Goal: Task Accomplishment & Management: Manage account settings

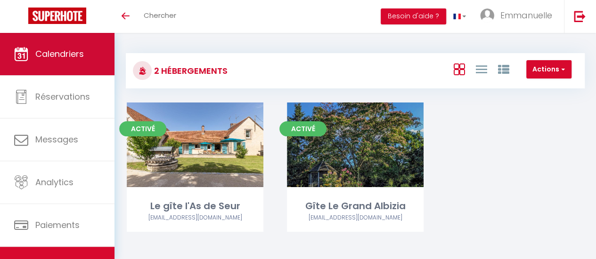
click at [71, 54] on span "Calendriers" at bounding box center [59, 54] width 48 height 12
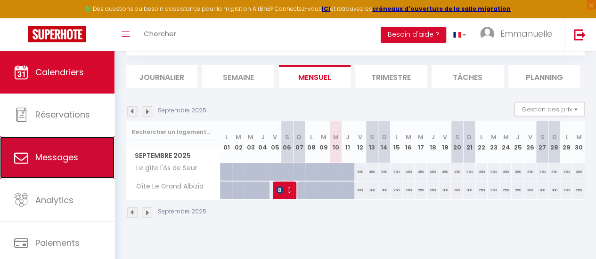
click at [75, 160] on span "Messages" at bounding box center [56, 158] width 43 height 12
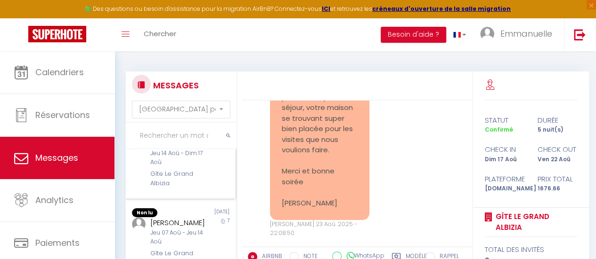
scroll to position [94, 0]
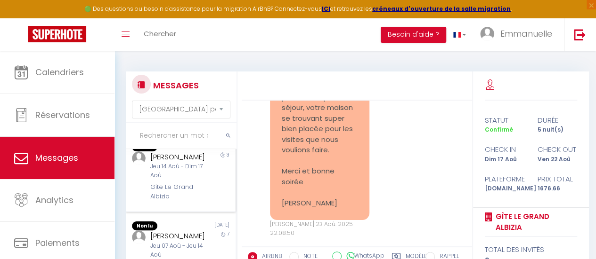
click at [178, 163] on div "[PERSON_NAME]" at bounding box center [179, 157] width 58 height 11
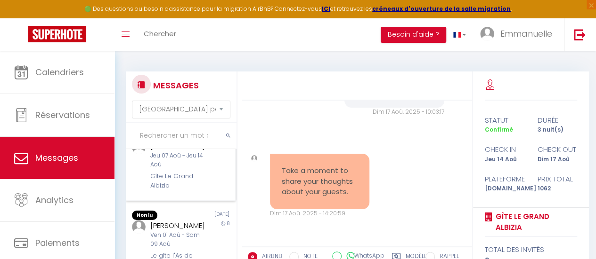
scroll to position [188, 0]
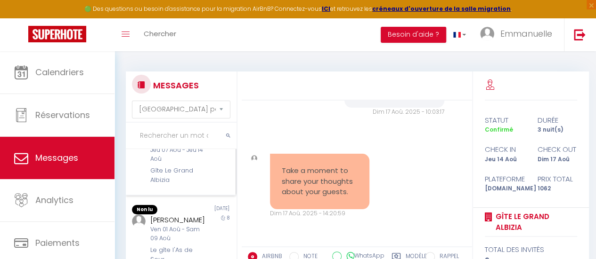
click at [186, 164] on div "Jeu 07 Aoû - Jeu 14 Aoû" at bounding box center [179, 155] width 58 height 18
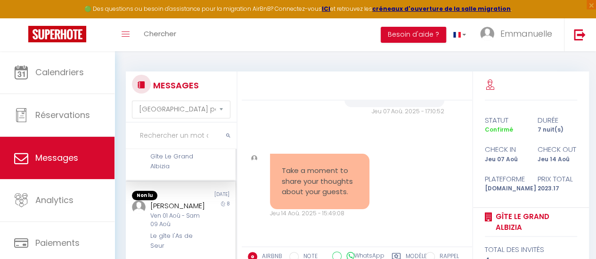
scroll to position [234, 0]
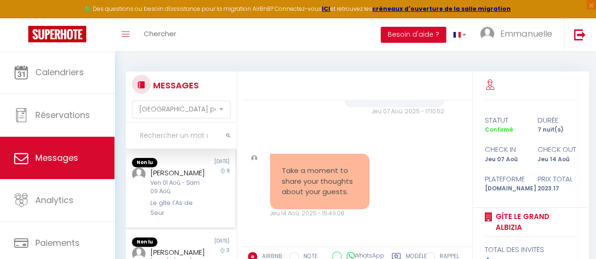
click at [190, 179] on div "[PERSON_NAME]" at bounding box center [179, 173] width 58 height 11
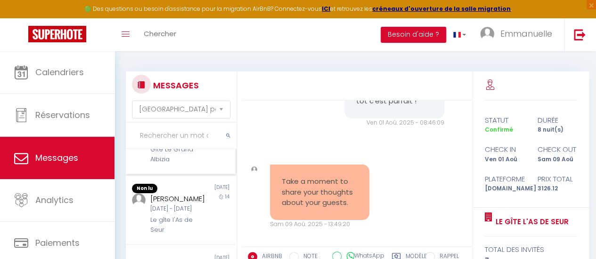
scroll to position [375, 0]
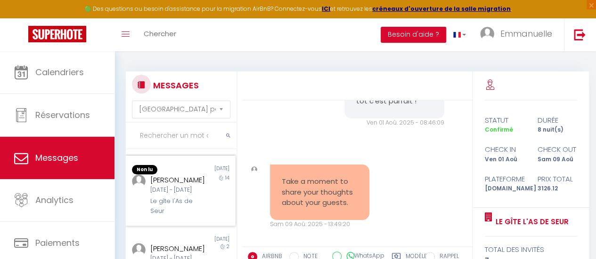
click at [180, 195] on div "[DATE] - [DATE]" at bounding box center [179, 190] width 58 height 9
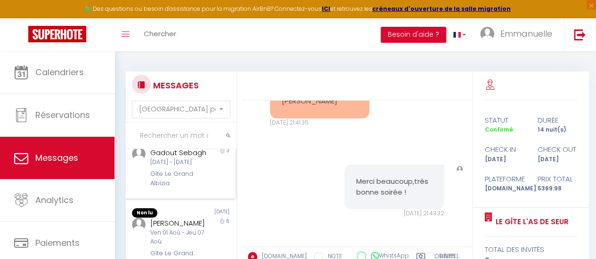
scroll to position [610, 0]
click at [164, 159] on div "Gadout Sebagh" at bounding box center [179, 152] width 58 height 11
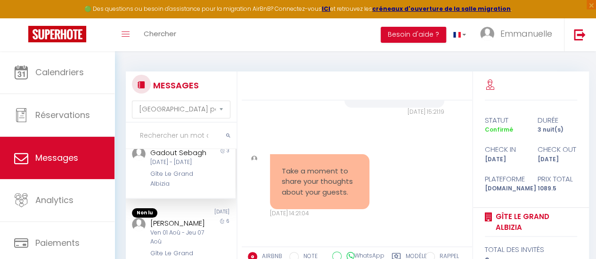
scroll to position [649, 0]
click at [191, 218] on div "[PERSON_NAME]" at bounding box center [179, 223] width 58 height 11
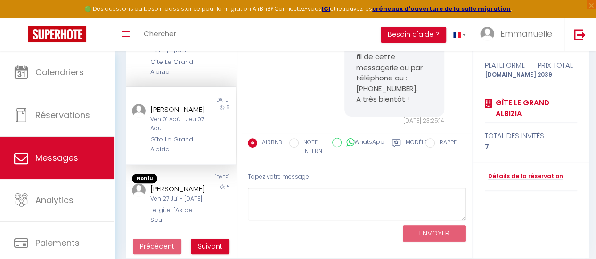
scroll to position [124, 0]
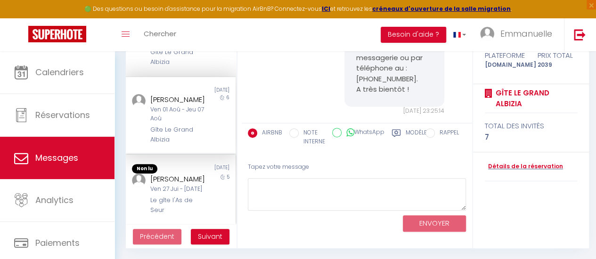
click at [185, 174] on div "[PERSON_NAME]" at bounding box center [179, 179] width 58 height 11
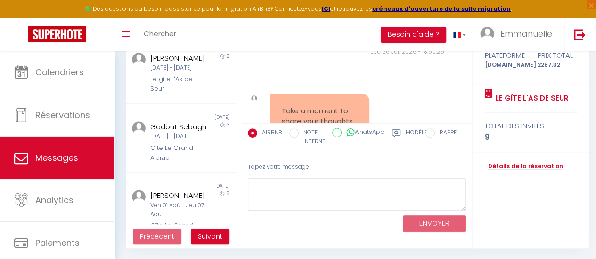
scroll to position [363, 0]
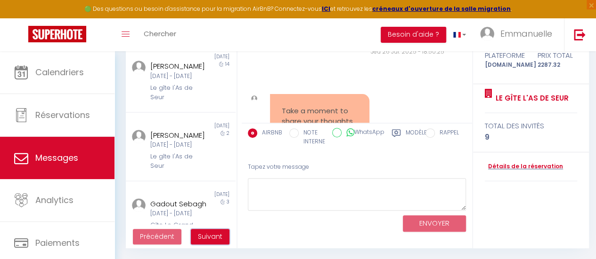
click at [215, 237] on span "Suivant" at bounding box center [210, 236] width 24 height 9
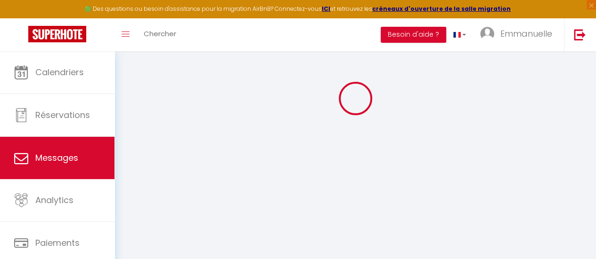
scroll to position [51, 0]
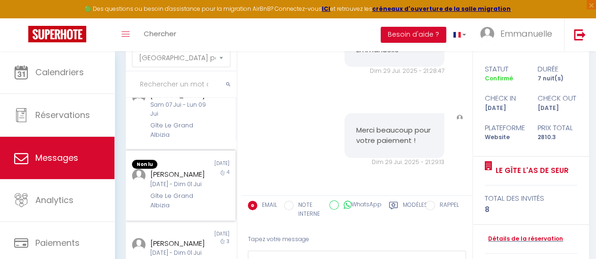
scroll to position [177, 0]
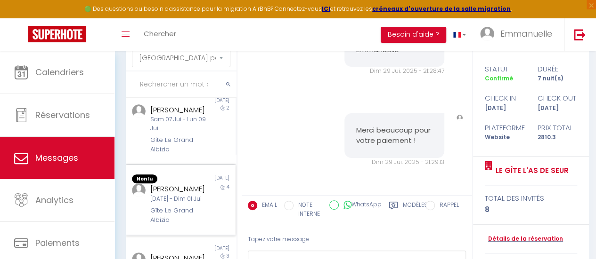
click at [208, 209] on div "4" at bounding box center [221, 204] width 27 height 41
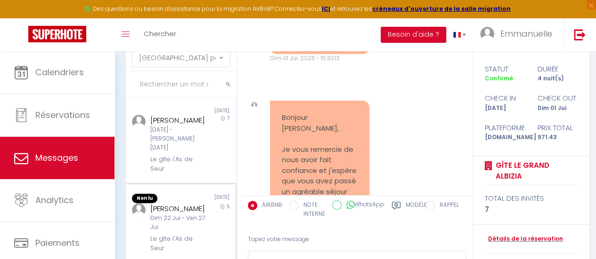
click at [193, 214] on div "[PERSON_NAME]" at bounding box center [179, 208] width 58 height 11
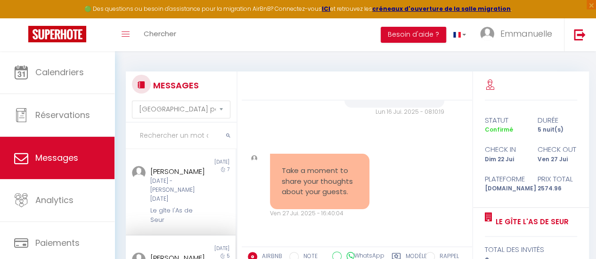
click at [304, 131] on div "Bonjour [PERSON_NAME], Ok pour l'heure de votre arrivée. Vous pouvez aussi me c…" at bounding box center [357, 48] width 224 height 176
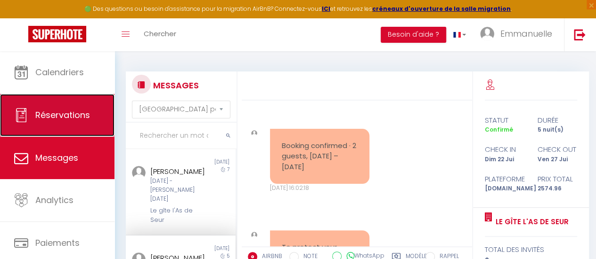
click at [76, 109] on span "Réservations" at bounding box center [62, 115] width 55 height 12
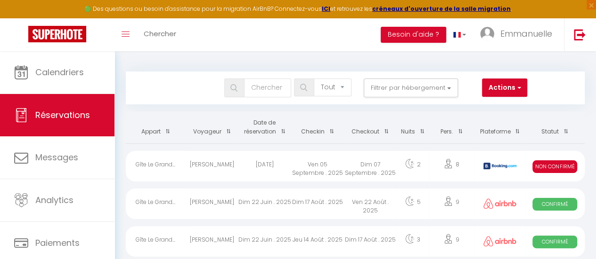
click at [500, 78] on div "Bookings Tous les statuts Annulé Confirmé Non Confirmé Tout sauf annulé No Show…" at bounding box center [355, 88] width 459 height 33
click at [504, 88] on button "Actions" at bounding box center [504, 88] width 45 height 19
click at [459, 36] on span at bounding box center [457, 35] width 8 height 6
click at [261, 39] on div "Toggle menubar Chercher BUTTON Besoin d'aide ? Emmanuelle Paramètres Équipe" at bounding box center [328, 34] width 520 height 33
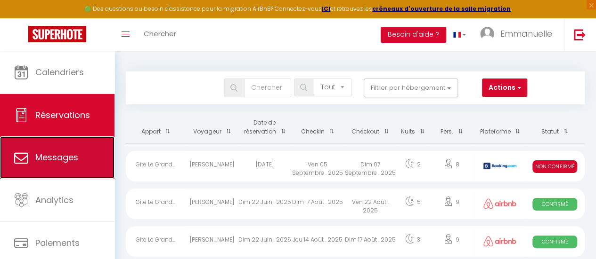
click at [79, 158] on link "Messages" at bounding box center [57, 158] width 114 height 42
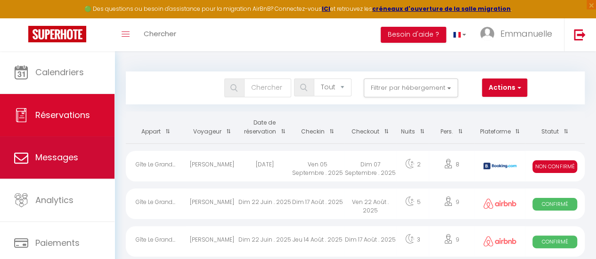
select select "message"
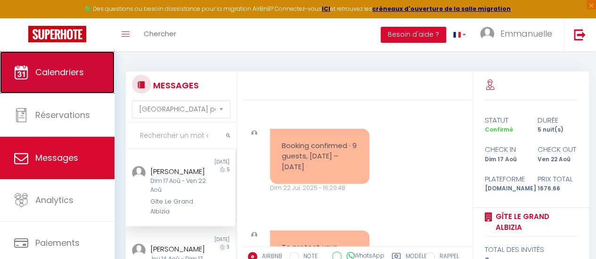
click at [68, 75] on span "Calendriers" at bounding box center [59, 72] width 48 height 12
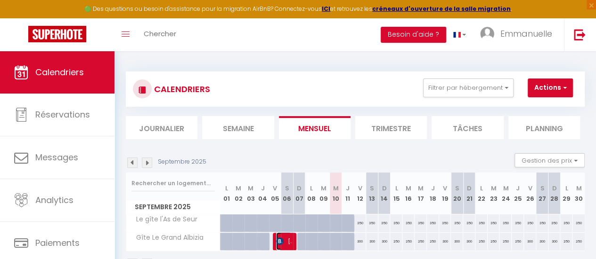
click at [286, 240] on span "[PERSON_NAME]" at bounding box center [284, 242] width 16 height 18
select select "KO"
select select "0"
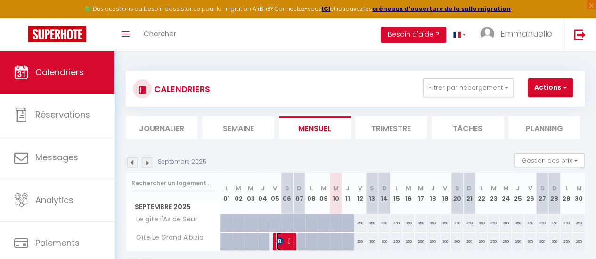
select select "1"
select select
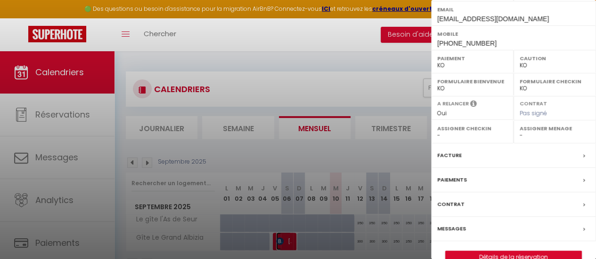
scroll to position [177, 0]
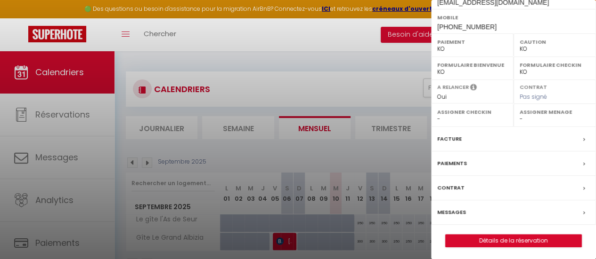
click at [450, 210] on label "Messages" at bounding box center [451, 213] width 29 height 10
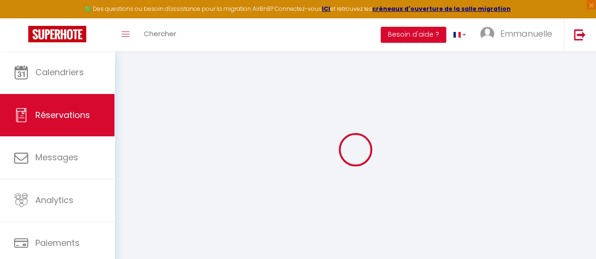
select select
checkbox input "false"
type textarea "** THIS RESERVATION HAS BEEN PRE-PAID ** Reservation has a cancellation grace p…"
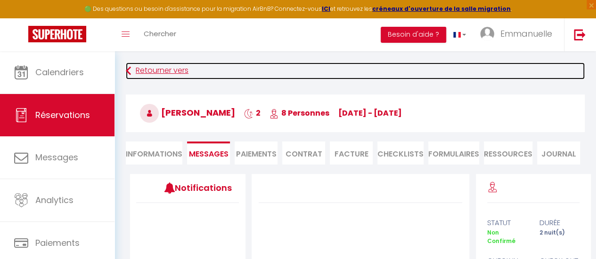
click at [131, 70] on link "Retourner vers" at bounding box center [355, 71] width 459 height 17
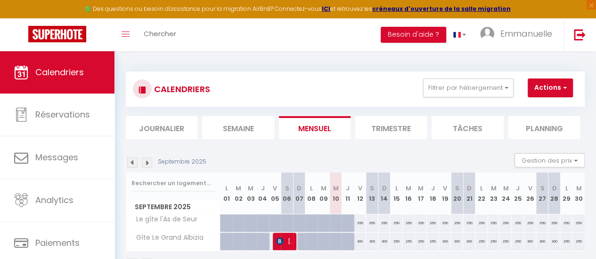
click at [134, 163] on img at bounding box center [132, 163] width 10 height 10
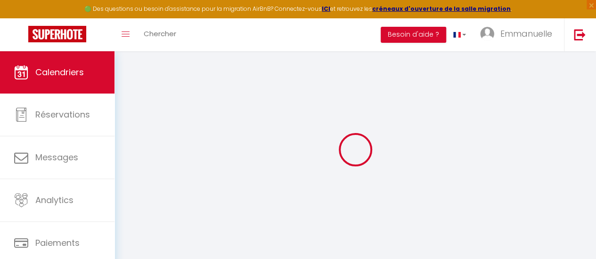
select select
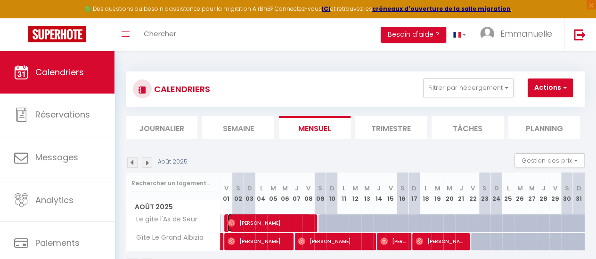
click at [269, 220] on span "[PERSON_NAME]" at bounding box center [268, 223] width 83 height 18
select select "OK"
select select "0"
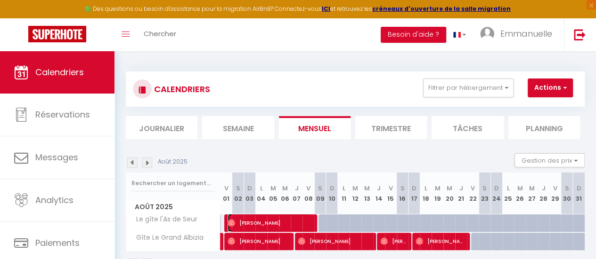
select select "1"
select select
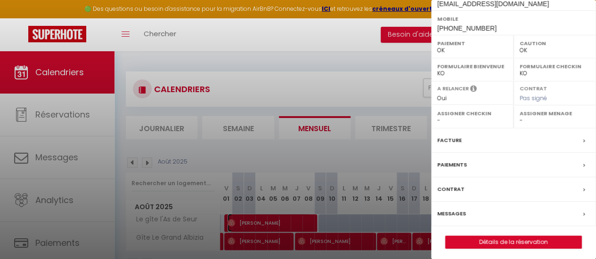
scroll to position [177, 0]
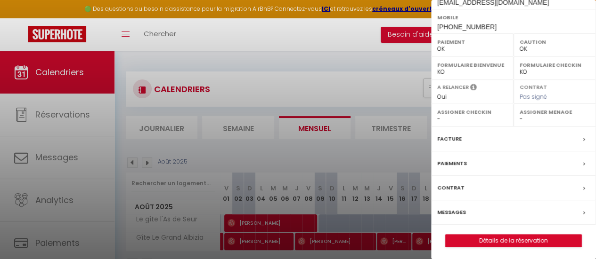
click at [455, 208] on label "Messages" at bounding box center [451, 213] width 29 height 10
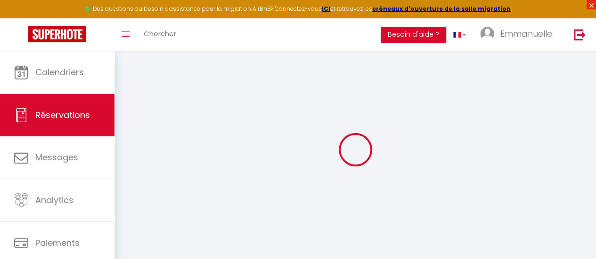
click at [589, 4] on span "×" at bounding box center [590, 4] width 9 height 9
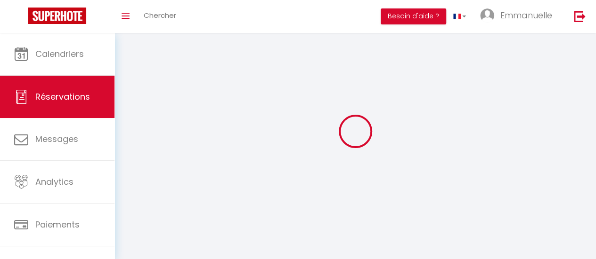
select select
checkbox input "false"
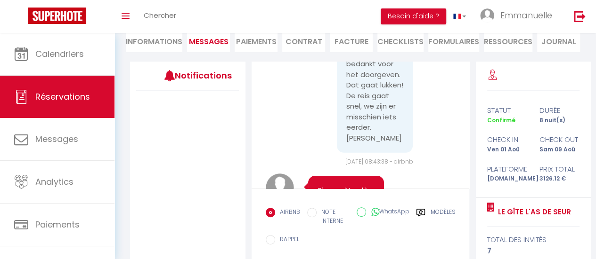
scroll to position [1472, 0]
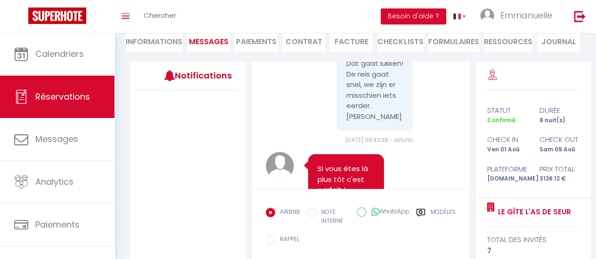
click at [387, 113] on pre "Goedemorgen [PERSON_NAME], bedankt voor het doorgeven. Dat gaat lukken! De reis…" at bounding box center [374, 69] width 57 height 106
click at [367, 122] on pre "Goedemorgen [PERSON_NAME], bedankt voor het doorgeven. Dat gaat lukken! De reis…" at bounding box center [374, 69] width 57 height 106
click at [358, 122] on pre "Goedemorgen [PERSON_NAME], bedankt voor het doorgeven. Dat gaat lukken! De reis…" at bounding box center [374, 69] width 57 height 106
click at [360, 122] on pre "Goedemorgen [PERSON_NAME], bedankt voor het doorgeven. Dat gaat lukken! De reis…" at bounding box center [374, 69] width 57 height 106
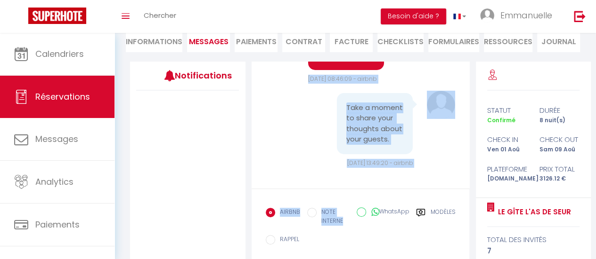
scroll to position [1628, 0]
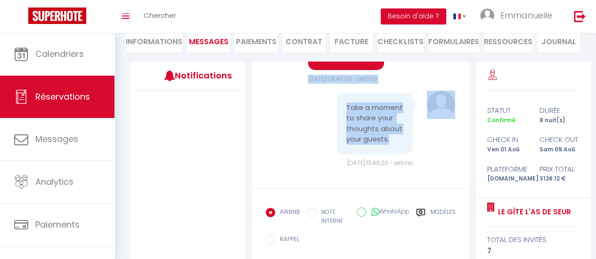
drag, startPoint x: 359, startPoint y: 145, endPoint x: 388, endPoint y: 170, distance: 38.1
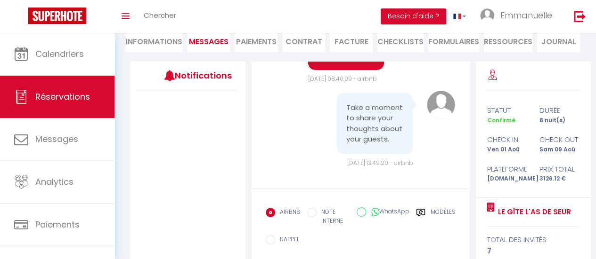
click at [272, 142] on div "Take a moment to share your thoughts about your guests. [DATE] 13:49:20 - airbnb" at bounding box center [361, 129] width 190 height 77
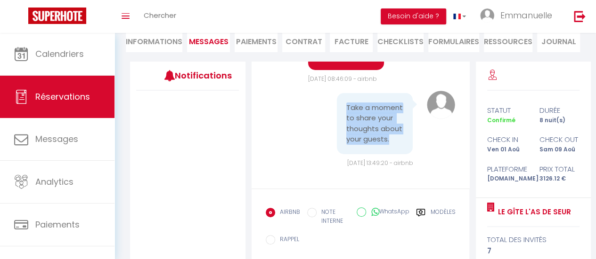
drag, startPoint x: 366, startPoint y: 171, endPoint x: 340, endPoint y: 118, distance: 59.4
click at [340, 118] on div "Take a moment to share your thoughts about your guests." at bounding box center [375, 123] width 76 height 61
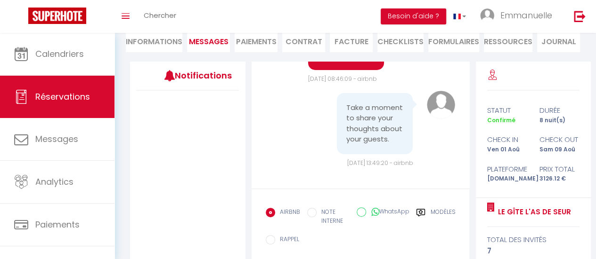
click at [297, 155] on div "Take a moment to share your thoughts about your guests. [DATE] 13:49:20 - airbnb" at bounding box center [361, 129] width 190 height 77
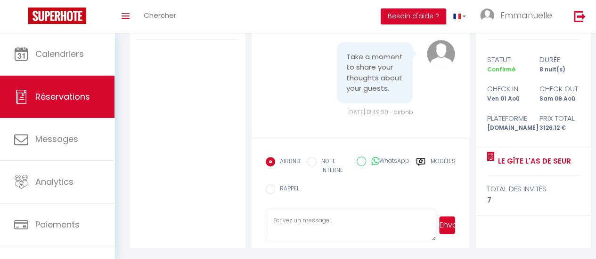
scroll to position [0, 0]
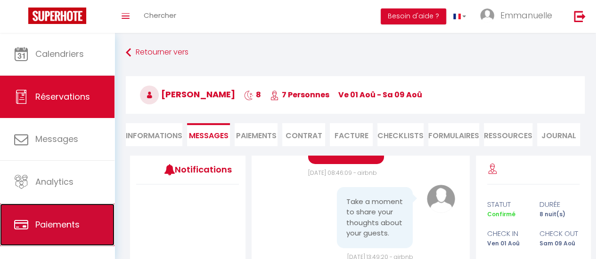
click at [79, 226] on span "Paiements" at bounding box center [57, 225] width 44 height 12
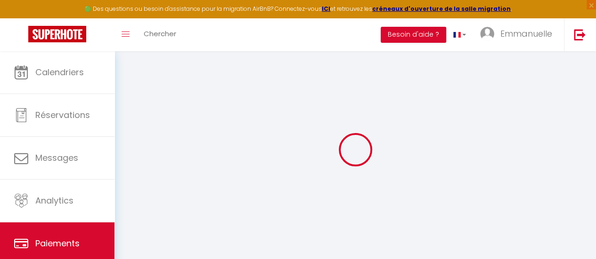
select select "2"
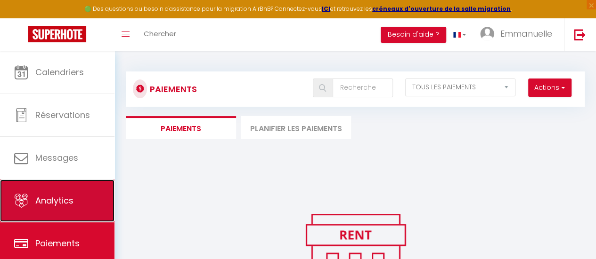
click at [71, 202] on span "Analytics" at bounding box center [54, 201] width 38 height 12
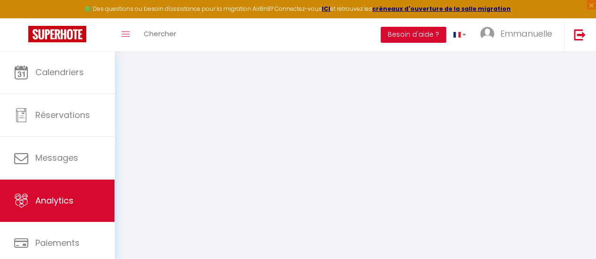
select select "2025"
select select "9"
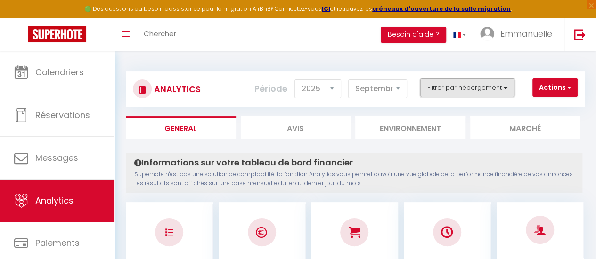
click at [504, 90] on button "Filtrer par hébergement" at bounding box center [467, 88] width 94 height 19
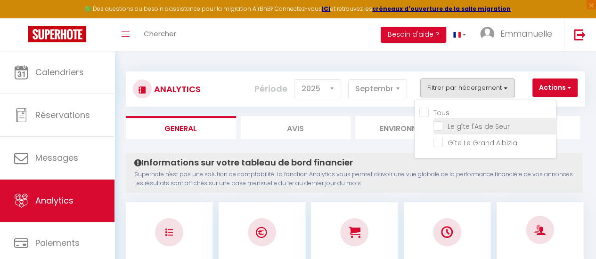
click at [488, 126] on Seur "checkbox" at bounding box center [494, 125] width 122 height 9
checkbox Seur "true"
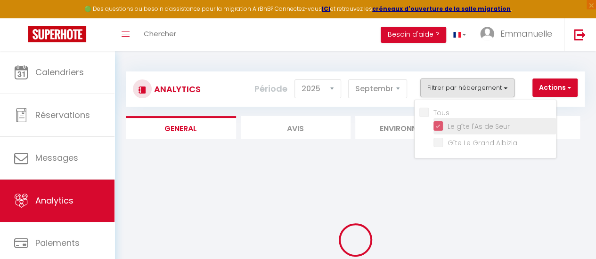
checkbox Albizia "false"
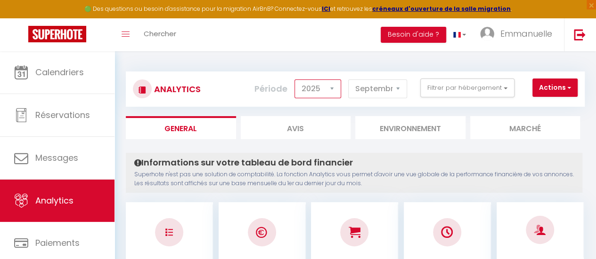
click at [333, 91] on select "2014 2015 2016 2017 2018 2019 2020 2021 2022 2023 2024 2025 2026 2027" at bounding box center [317, 89] width 47 height 19
click at [397, 88] on select "[PERSON_NAME] Mars Avril Mai Juin Juillet Août Septembre Octobre Novembre Décem…" at bounding box center [377, 89] width 59 height 19
select select "8"
click at [349, 80] on select "[PERSON_NAME] Mars Avril Mai Juin Juillet Août Septembre Octobre Novembre Décem…" at bounding box center [377, 89] width 59 height 19
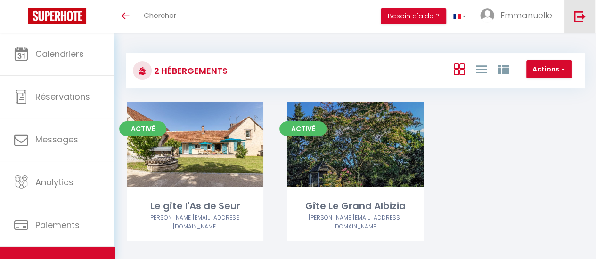
click at [578, 16] on img at bounding box center [579, 16] width 12 height 12
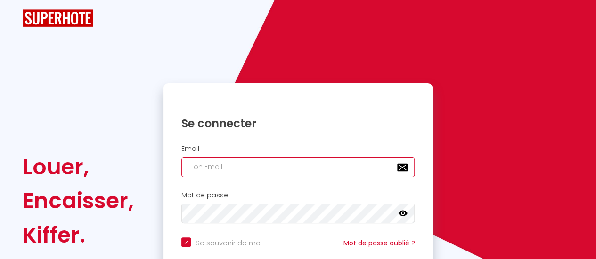
type input "[EMAIL_ADDRESS][DOMAIN_NAME]"
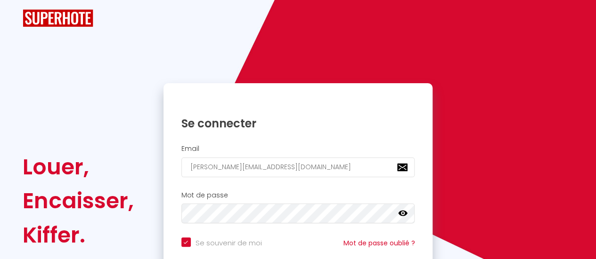
checkbox input "true"
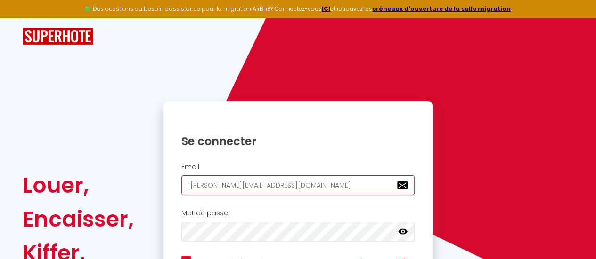
click at [269, 187] on input "[EMAIL_ADDRESS][DOMAIN_NAME]" at bounding box center [298, 186] width 234 height 20
type input "maraynuelle@gmail.com"
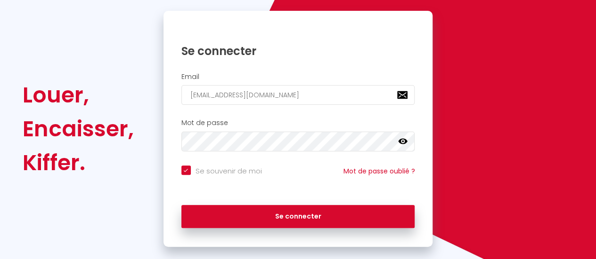
scroll to position [94, 0]
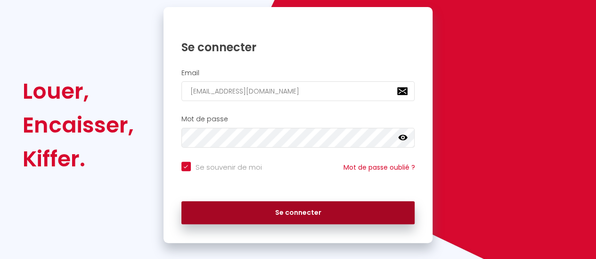
click at [297, 210] on button "Se connecter" at bounding box center [298, 214] width 234 height 24
checkbox input "true"
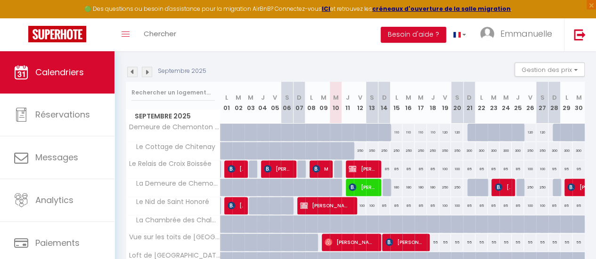
scroll to position [141, 0]
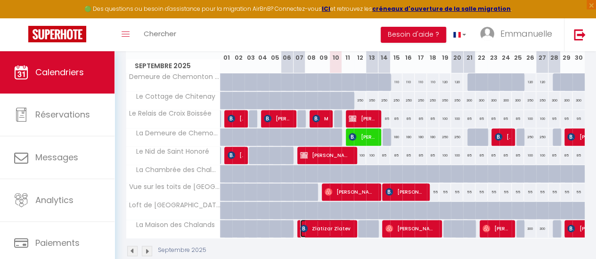
click at [322, 226] on span "Zlatizar Zlatev" at bounding box center [325, 229] width 51 height 18
select select "OK"
select select "KO"
select select "0"
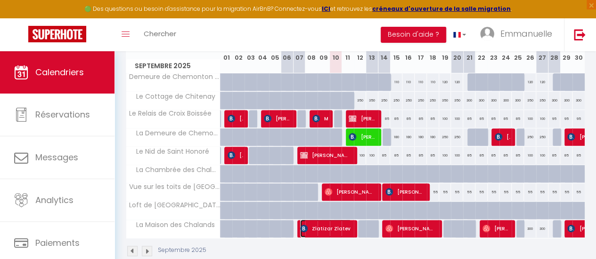
select select "1"
select select
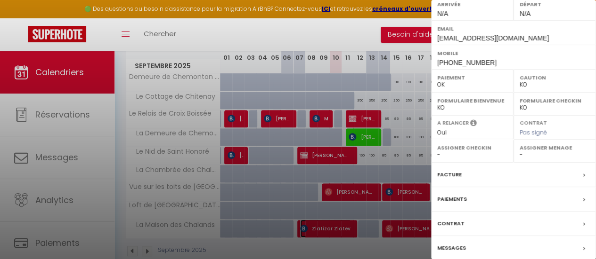
scroll to position [177, 0]
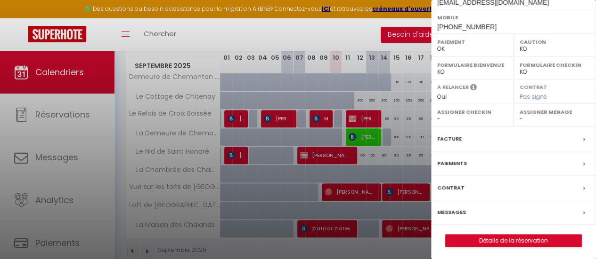
click at [457, 210] on label "Messages" at bounding box center [451, 213] width 29 height 10
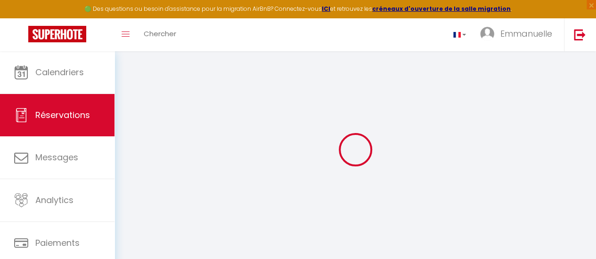
select select
checkbox input "false"
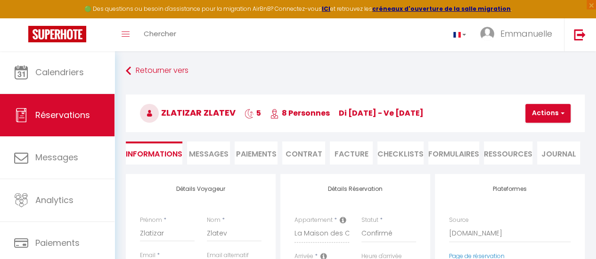
select select
checkbox input "false"
type textarea "** THIS RESERVATION HAS BEEN PRE-PAID ** BOOKING NOTE : Payment charge is EUR 1…"
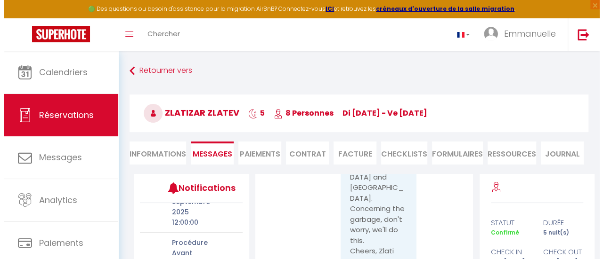
scroll to position [94, 0]
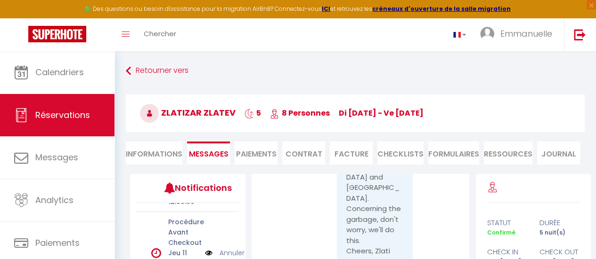
click at [205, 248] on img at bounding box center [209, 253] width 8 height 10
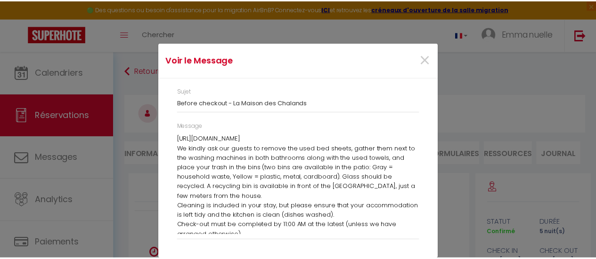
scroll to position [100, 0]
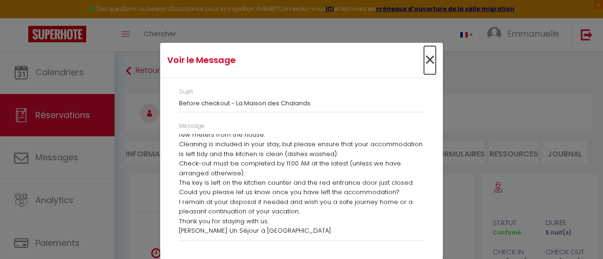
click at [427, 58] on span "×" at bounding box center [430, 60] width 12 height 28
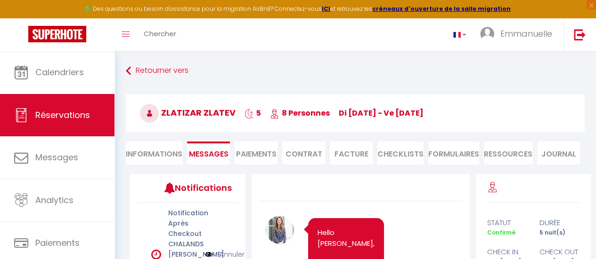
scroll to position [0, 0]
click at [279, 230] on img at bounding box center [280, 232] width 28 height 28
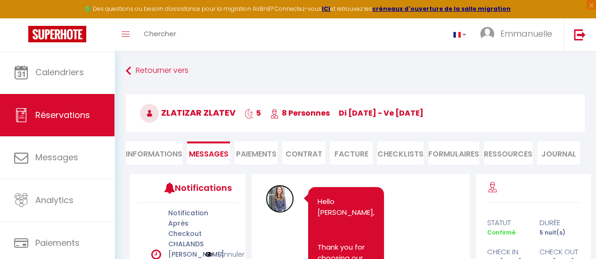
scroll to position [47, 0]
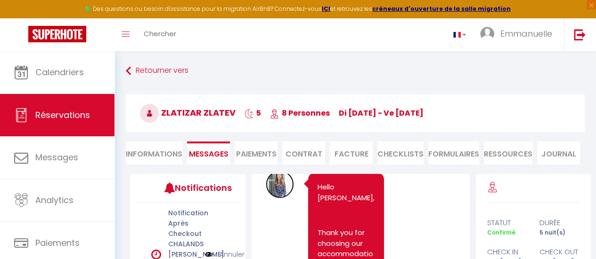
click at [277, 184] on img at bounding box center [280, 184] width 28 height 28
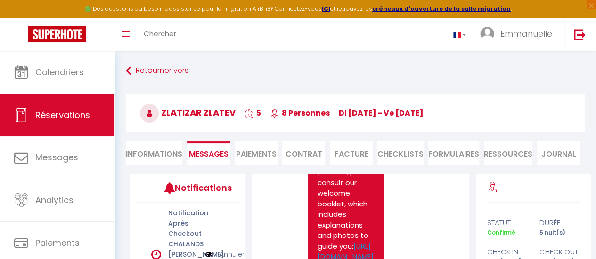
scroll to position [2919, 0]
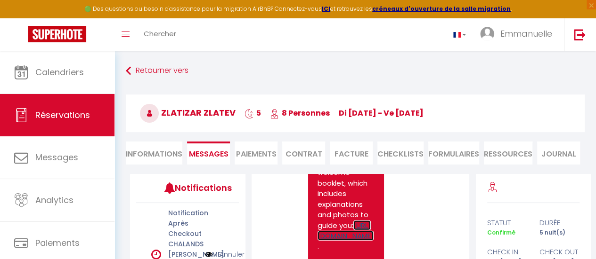
click at [356, 221] on link "https://my.styqr.fr/6363680d1d643" at bounding box center [345, 231] width 56 height 21
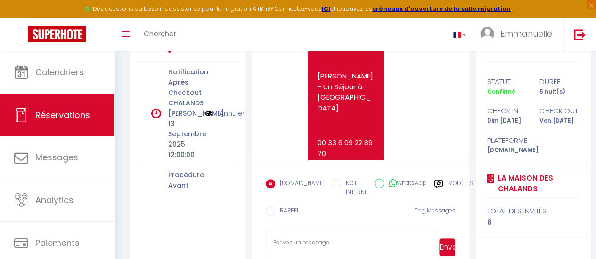
scroll to position [3419, 0]
click at [448, 181] on label "Modèles" at bounding box center [460, 188] width 25 height 19
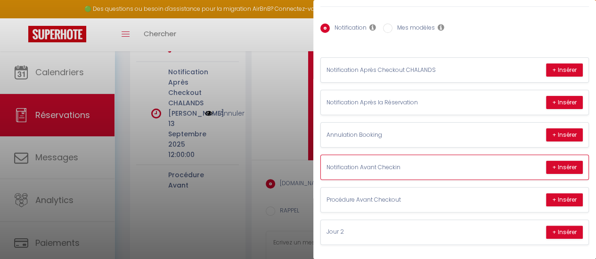
scroll to position [163, 0]
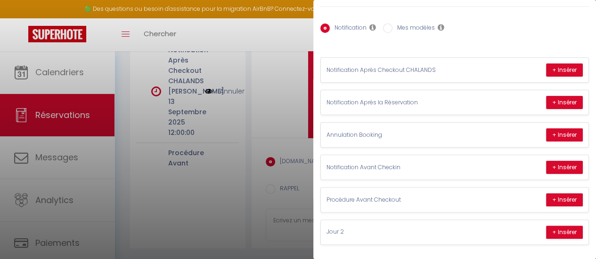
click at [510, 32] on div "Notification Mes modèles" at bounding box center [454, 29] width 268 height 20
click at [425, 24] on label "Mes modèles" at bounding box center [413, 29] width 42 height 10
click at [392, 24] on input "Mes modèles" at bounding box center [387, 28] width 9 height 9
radio input "true"
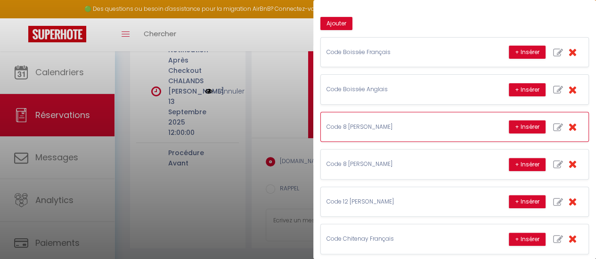
scroll to position [0, 0]
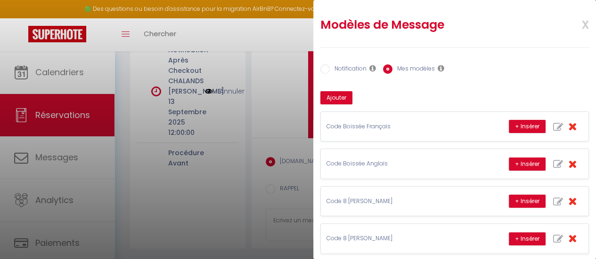
click at [577, 21] on span "x" at bounding box center [574, 24] width 30 height 22
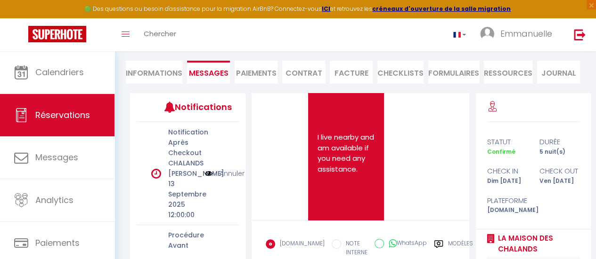
scroll to position [163, 0]
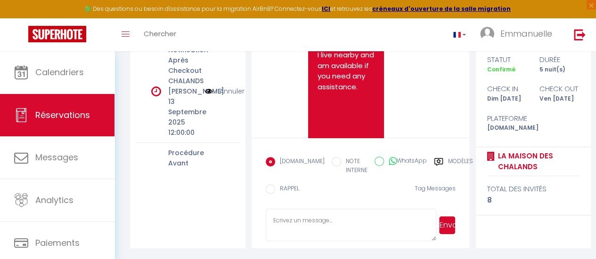
click at [448, 158] on label "Modèles" at bounding box center [460, 166] width 25 height 19
radio input "true"
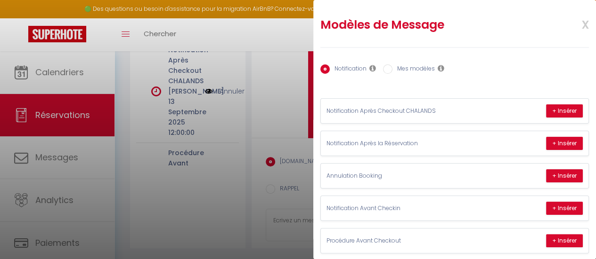
click at [415, 66] on label "Mes modèles" at bounding box center [413, 69] width 42 height 10
click at [392, 66] on input "Mes modèles" at bounding box center [387, 68] width 9 height 9
radio input "true"
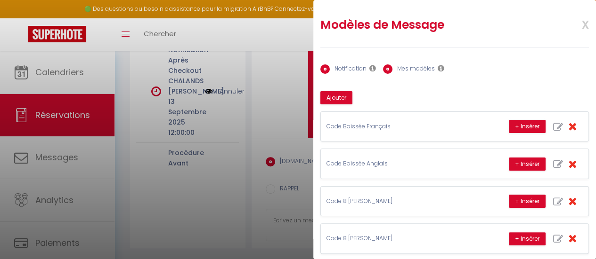
radio input "false"
click at [495, 70] on div "Notification Mes modèles" at bounding box center [454, 70] width 268 height 20
click at [580, 20] on span "x" at bounding box center [574, 24] width 30 height 22
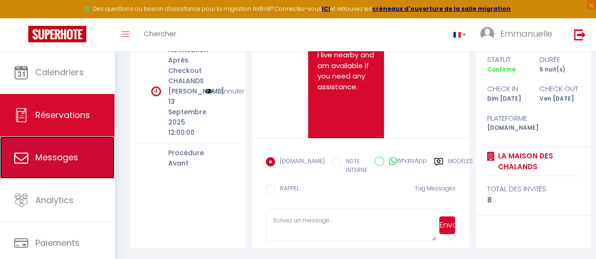
click at [74, 159] on span "Messages" at bounding box center [56, 158] width 43 height 12
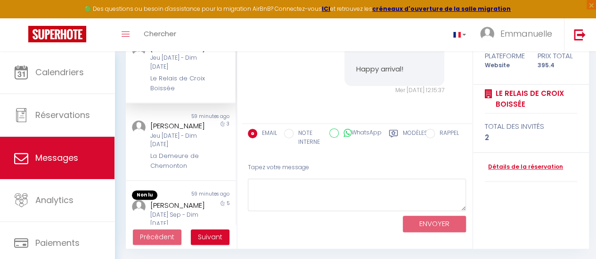
scroll to position [124, 0]
click at [175, 200] on div "Non lu" at bounding box center [153, 194] width 55 height 9
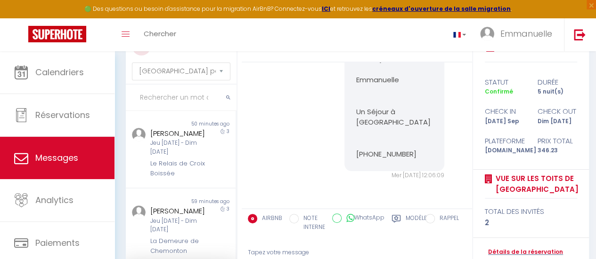
scroll to position [124, 0]
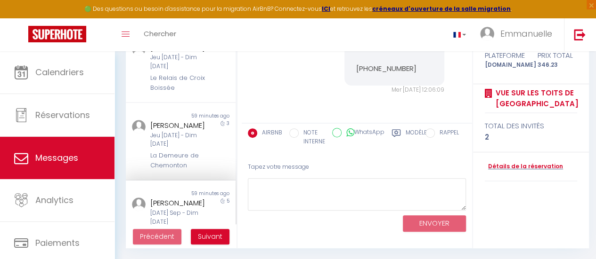
click at [581, 235] on div "statut durée Confirmé 5 nuit(s) check in check out Mar 09 Sep Dim 14 Sep Platef…" at bounding box center [531, 98] width 116 height 301
click at [208, 234] on span "Suivant" at bounding box center [210, 236] width 24 height 9
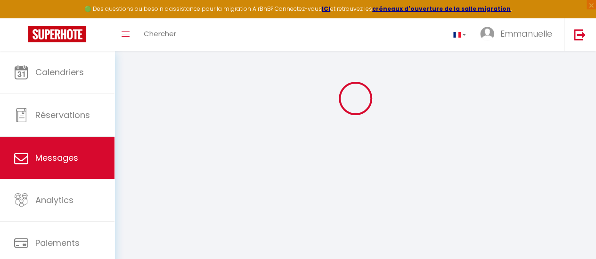
scroll to position [51, 0]
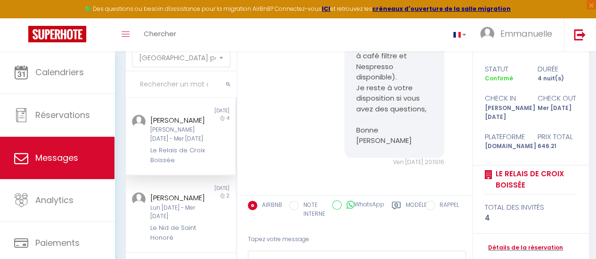
scroll to position [1074, 0]
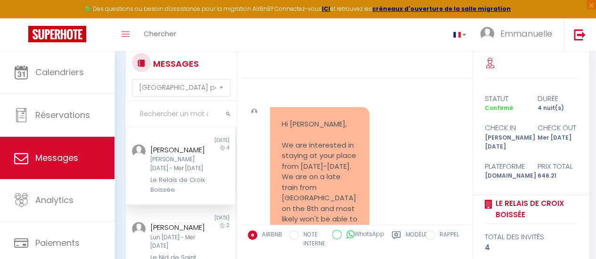
scroll to position [0, 0]
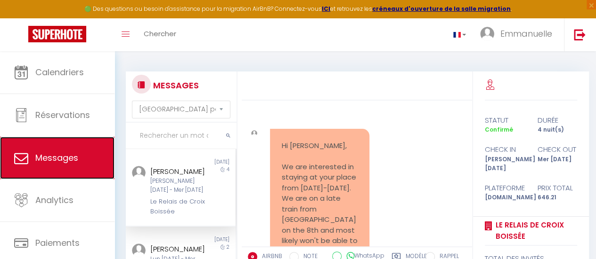
click at [72, 154] on span "Messages" at bounding box center [56, 158] width 43 height 12
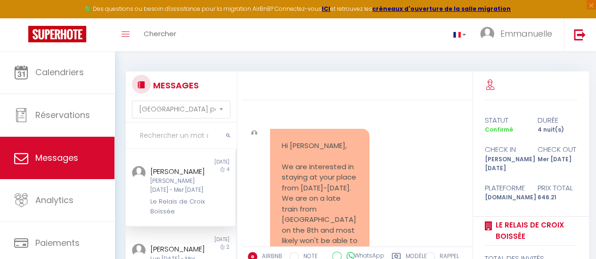
click at [143, 82] on img at bounding box center [141, 85] width 8 height 8
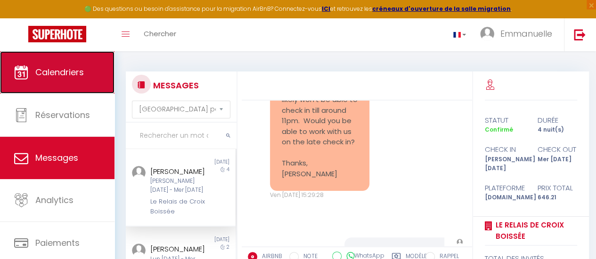
click at [65, 65] on link "Calendriers" at bounding box center [57, 72] width 114 height 42
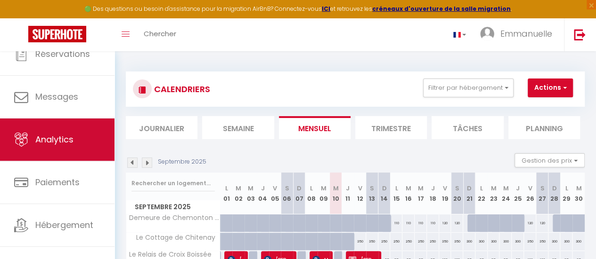
scroll to position [70, 0]
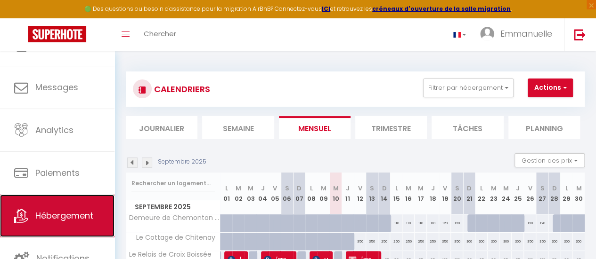
click at [87, 211] on span "Hébergement" at bounding box center [64, 216] width 58 height 12
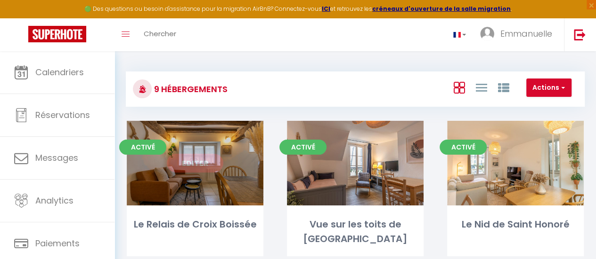
click at [206, 161] on link "Editer" at bounding box center [195, 163] width 56 height 19
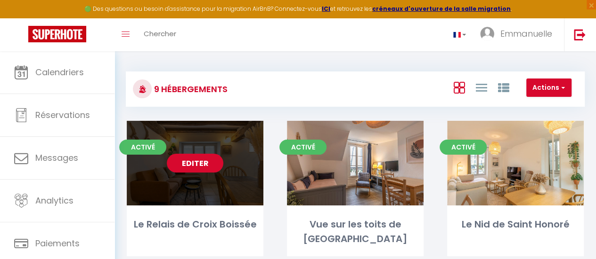
click at [209, 165] on link "Editer" at bounding box center [195, 163] width 56 height 19
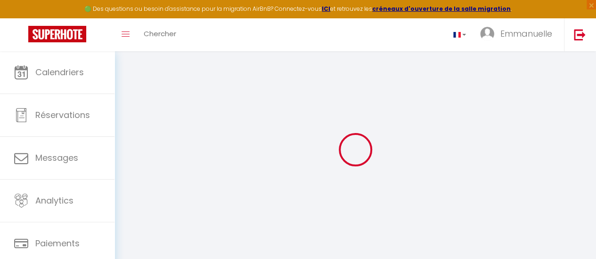
select select
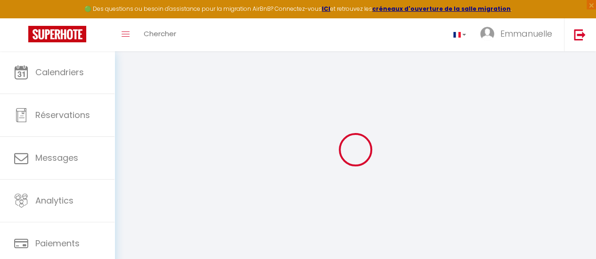
select select
checkbox input "false"
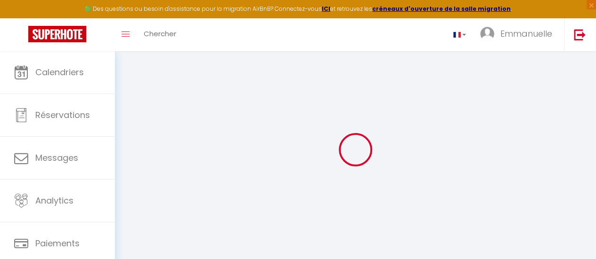
select select
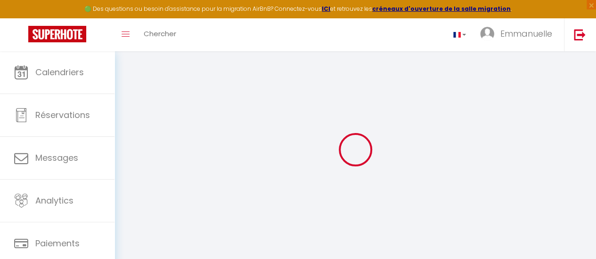
select select
checkbox input "false"
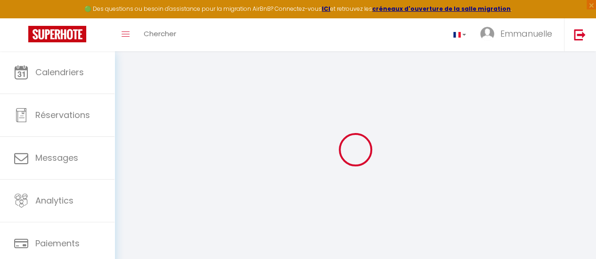
select select
checkbox input "false"
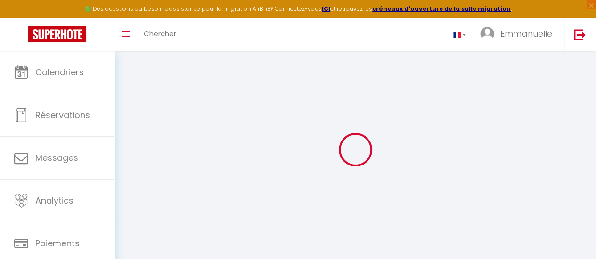
select select "16:00"
select select "20:30"
select select "11:00"
select select "30"
select select "120"
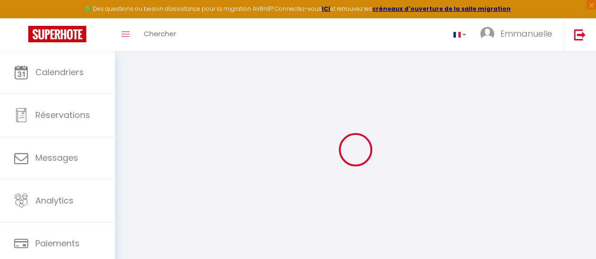
select select
checkbox input "false"
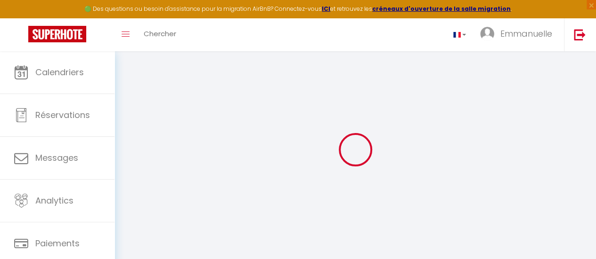
select select
checkbox input "false"
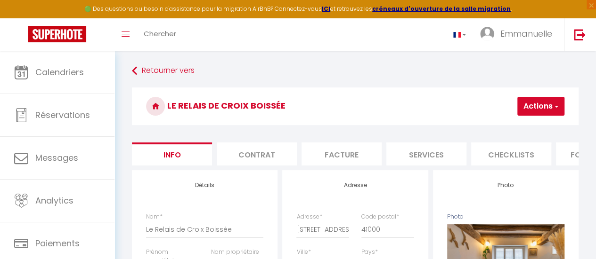
select select
checkbox input "false"
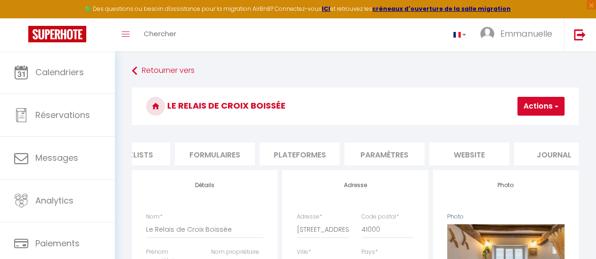
scroll to position [0, 401]
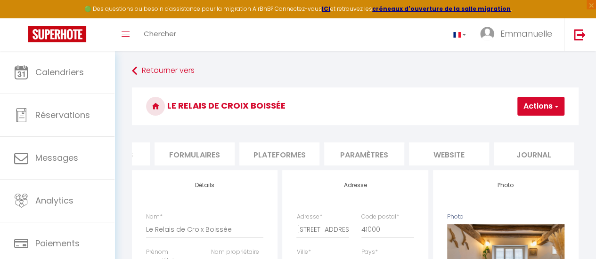
click at [373, 155] on li "Paramètres" at bounding box center [364, 154] width 80 height 23
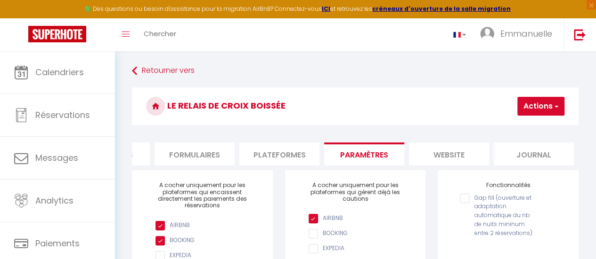
click at [213, 153] on li "Formulaires" at bounding box center [194, 154] width 80 height 23
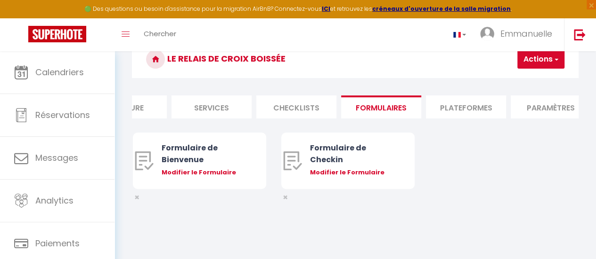
scroll to position [0, 213]
click at [314, 109] on li "Checklists" at bounding box center [298, 107] width 80 height 23
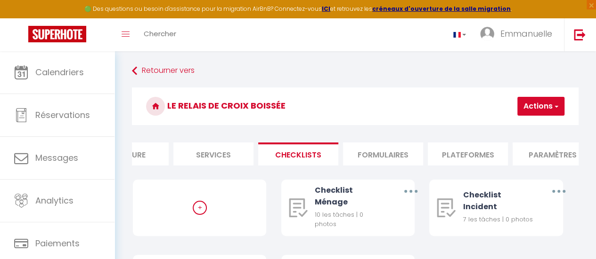
click at [210, 154] on li "Services" at bounding box center [213, 154] width 80 height 23
select select
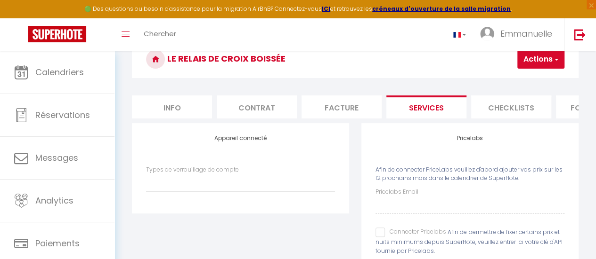
click at [170, 106] on li "Info" at bounding box center [172, 107] width 80 height 23
select select
checkbox input "false"
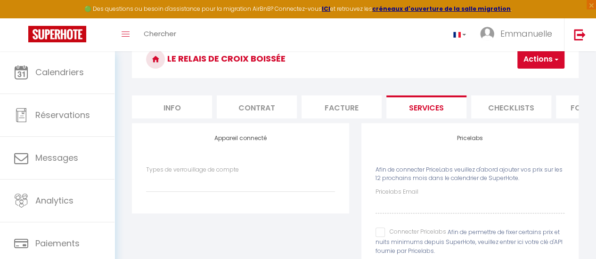
checkbox input "false"
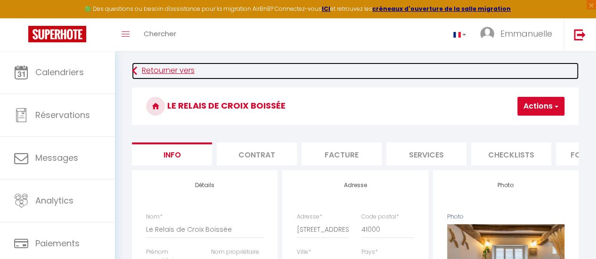
click at [183, 70] on link "Retourner vers" at bounding box center [355, 71] width 446 height 17
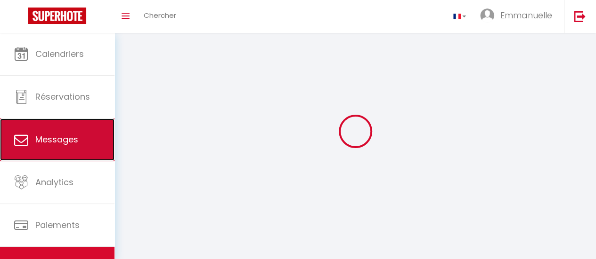
click at [60, 139] on span "Messages" at bounding box center [56, 140] width 43 height 12
select select "message"
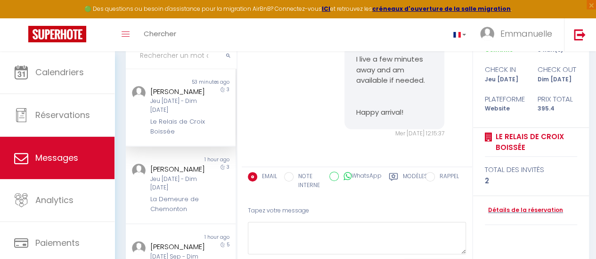
scroll to position [94, 0]
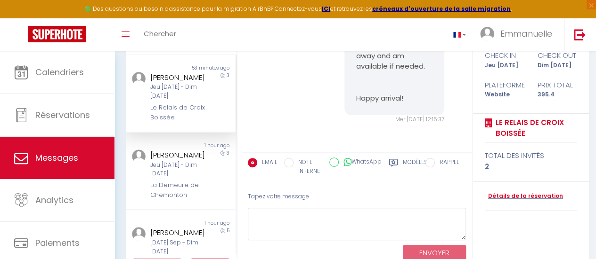
click at [415, 162] on label "Modèles" at bounding box center [415, 167] width 25 height 19
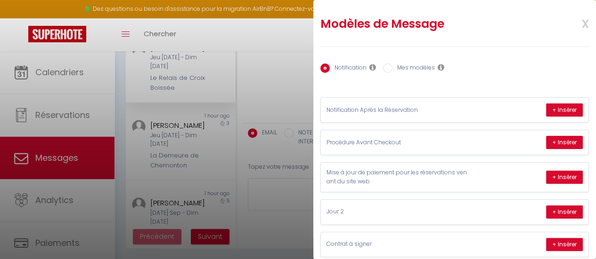
scroll to position [0, 0]
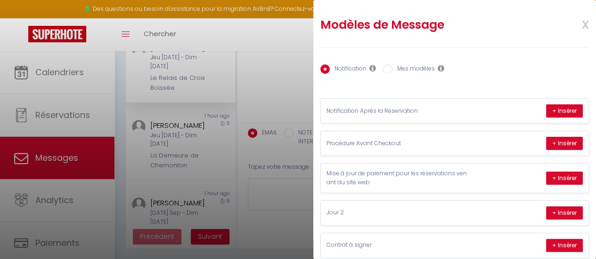
click at [579, 22] on span "x" at bounding box center [574, 24] width 30 height 22
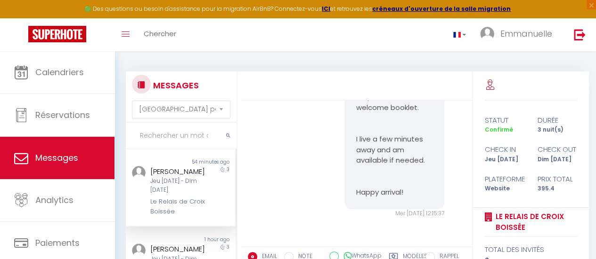
scroll to position [4331, 0]
click at [168, 32] on span "Chercher" at bounding box center [160, 34] width 32 height 10
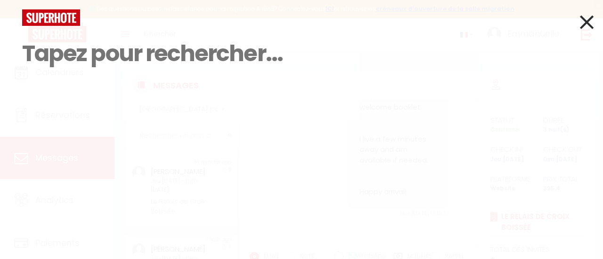
click at [593, 22] on div "Résultat de la recherche Id Appart Voyageur Checkin Checkout Nuits Pers. Platef…" at bounding box center [301, 129] width 603 height 259
click at [582, 25] on icon at bounding box center [587, 22] width 14 height 24
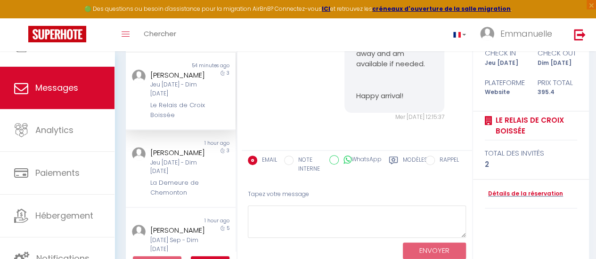
scroll to position [0, 0]
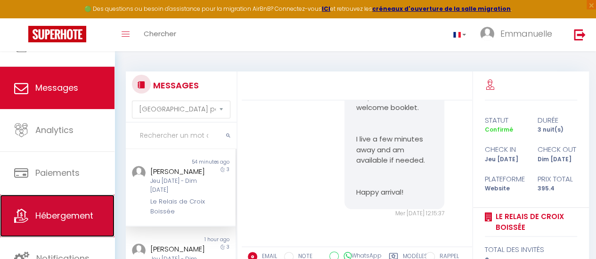
click at [77, 214] on span "Hébergement" at bounding box center [64, 216] width 58 height 12
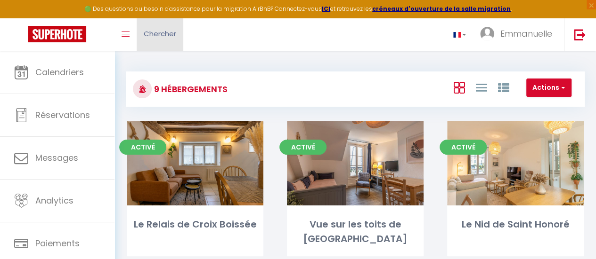
click at [174, 29] on span "Chercher" at bounding box center [160, 34] width 32 height 10
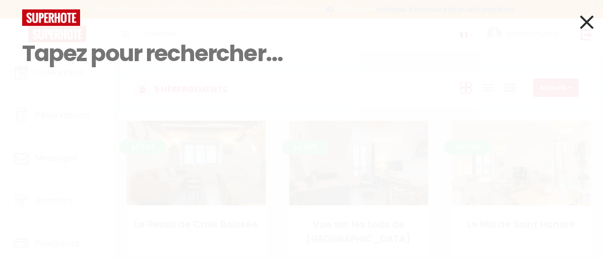
click at [165, 59] on input at bounding box center [301, 54] width 558 height 56
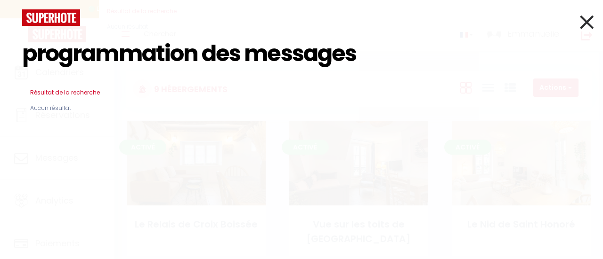
type input "programmation des messages"
click at [584, 22] on icon at bounding box center [587, 22] width 14 height 24
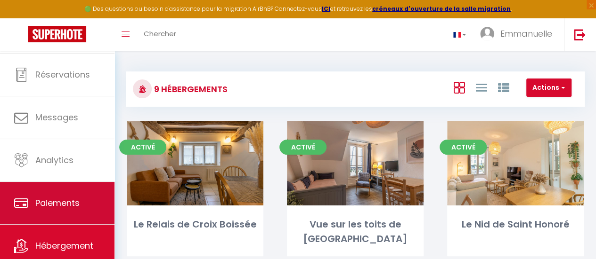
scroll to position [70, 0]
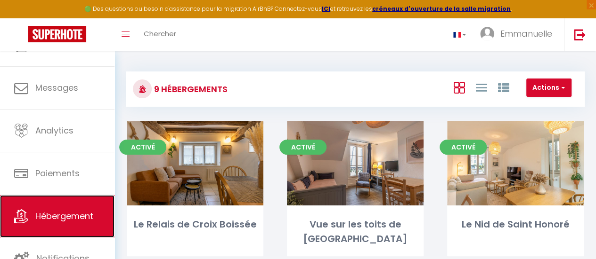
click at [73, 220] on span "Hébergement" at bounding box center [64, 216] width 58 height 12
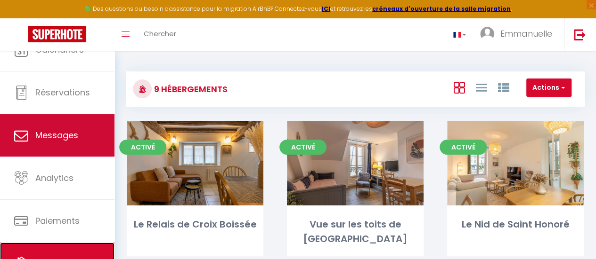
scroll to position [0, 0]
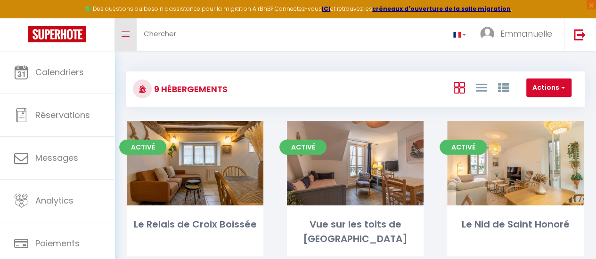
click at [128, 33] on icon "Toggle menubar" at bounding box center [125, 35] width 8 height 6
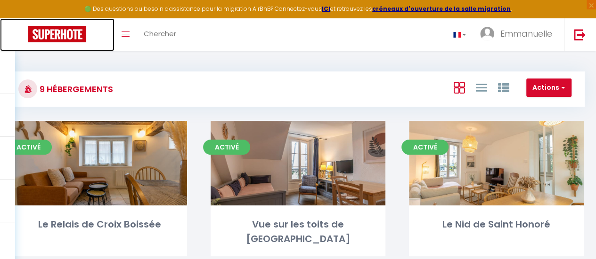
click at [74, 32] on img at bounding box center [57, 34] width 58 height 16
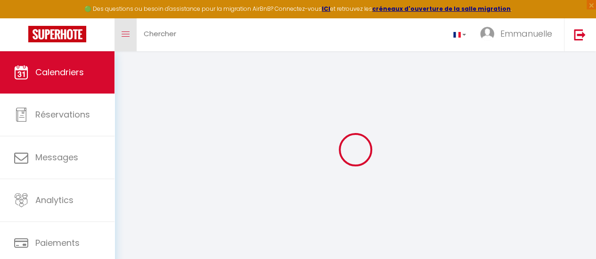
click at [124, 34] on span at bounding box center [125, 34] width 8 height 1
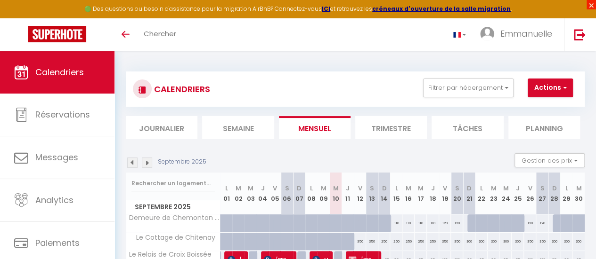
click at [589, 3] on span "×" at bounding box center [590, 4] width 9 height 9
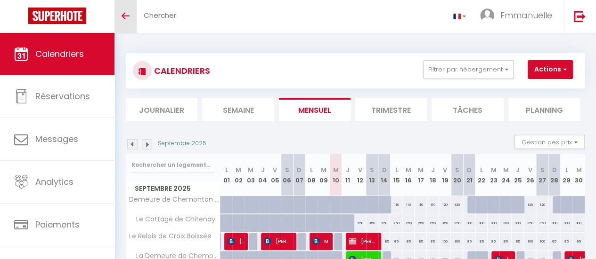
click at [127, 16] on icon "Toggle menubar" at bounding box center [125, 16] width 8 height 6
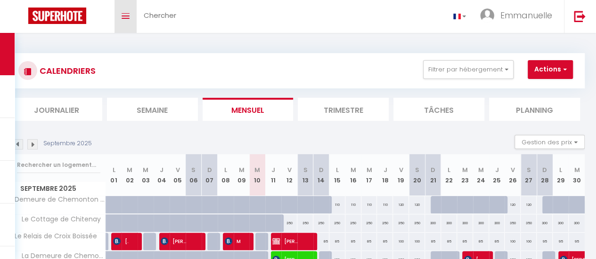
click at [127, 16] on span at bounding box center [125, 16] width 8 height 1
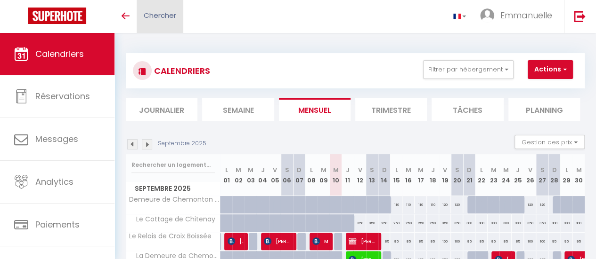
click at [157, 13] on span "Chercher" at bounding box center [160, 15] width 32 height 10
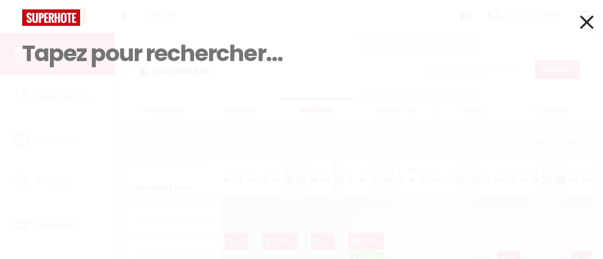
click at [587, 17] on icon at bounding box center [587, 22] width 14 height 24
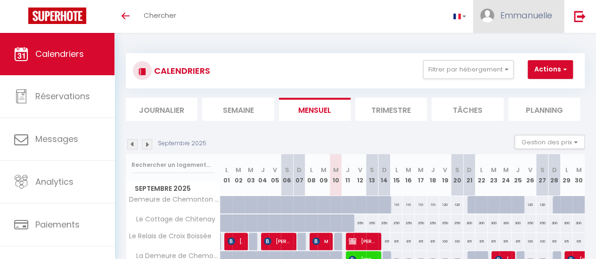
click at [538, 16] on span "Emmanuelle" at bounding box center [526, 15] width 52 height 12
click at [528, 45] on link "Paramètres" at bounding box center [526, 47] width 70 height 16
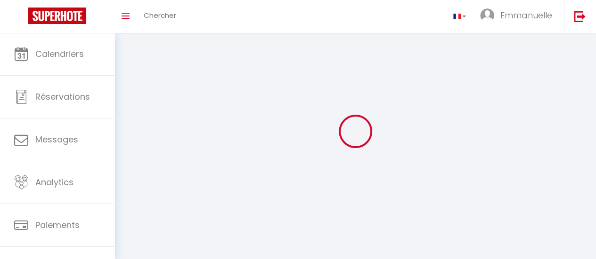
select select
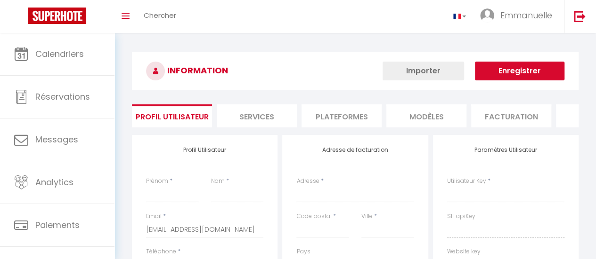
type input "Emmanuelle"
type input "Chartrier"
type input "https://app.superhote.com/#/get-available-rentals/null"
select select
select select "28"
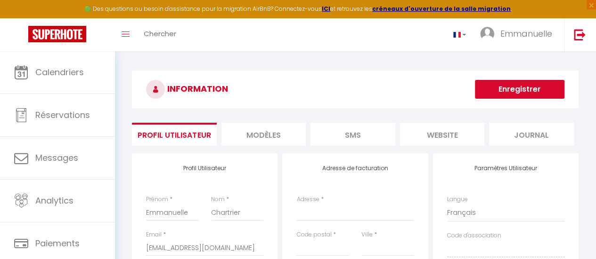
click at [266, 133] on li "MODÈLES" at bounding box center [263, 134] width 85 height 23
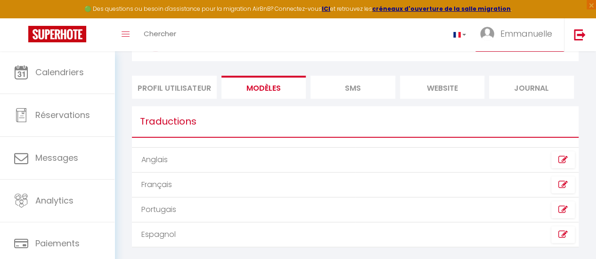
scroll to position [66, 0]
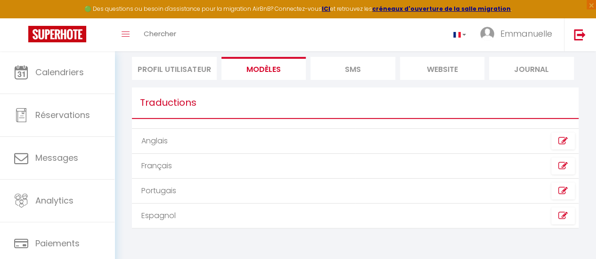
click at [352, 68] on li "SMS" at bounding box center [352, 68] width 85 height 23
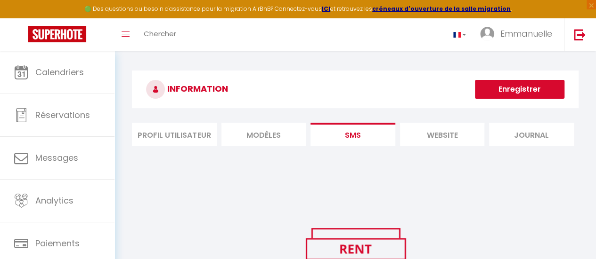
click at [447, 135] on li "website" at bounding box center [442, 134] width 85 height 23
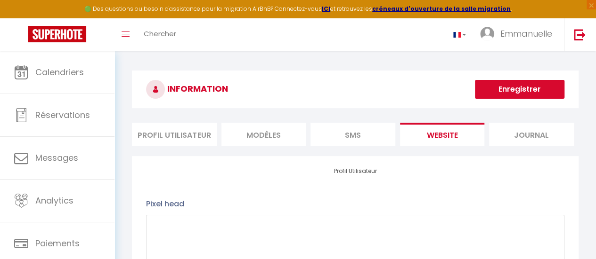
click at [526, 129] on li "Journal" at bounding box center [531, 134] width 85 height 23
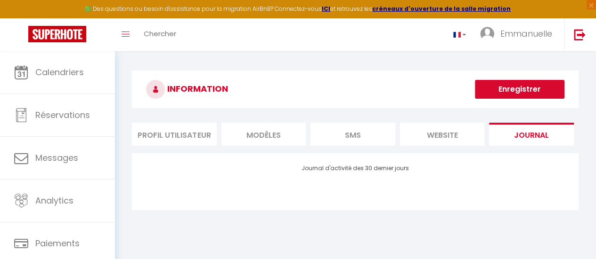
click at [194, 133] on li "Profil Utilisateur" at bounding box center [174, 134] width 85 height 23
select select
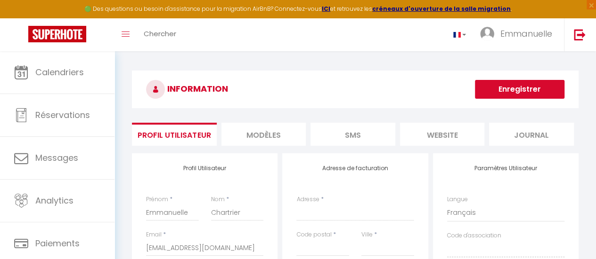
click at [266, 133] on li "MODÈLES" at bounding box center [263, 134] width 85 height 23
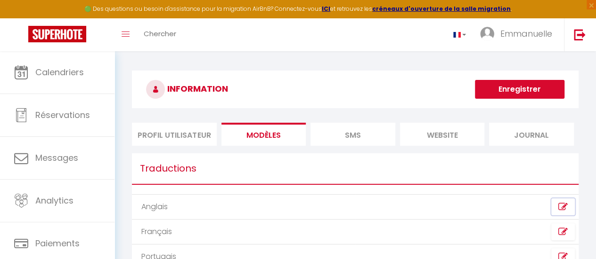
click at [562, 204] on icon at bounding box center [562, 206] width 9 height 9
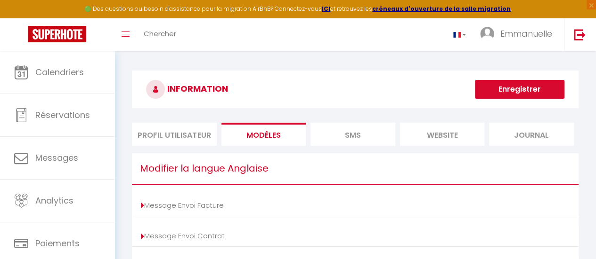
scroll to position [66, 0]
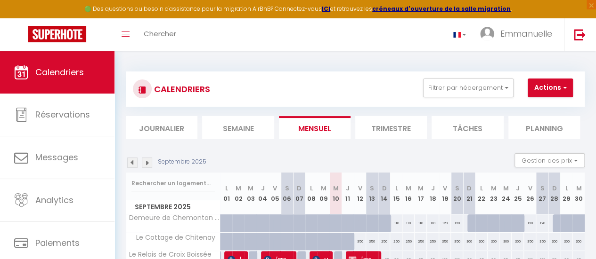
click at [190, 34] on div "Toggle menubar Chercher BUTTON Emmanuelle Paramètres" at bounding box center [328, 34] width 520 height 33
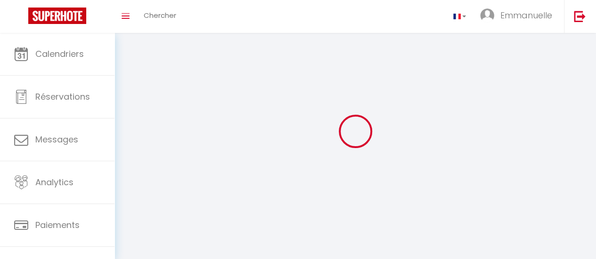
click at [173, 34] on div "INFORMATION Importer Enregistrer Profil Utilisateur Services Plateformes MODÈLE…" at bounding box center [354, 131] width 481 height 197
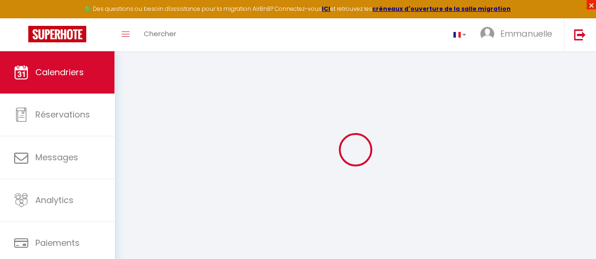
click at [586, 4] on span "×" at bounding box center [590, 4] width 9 height 9
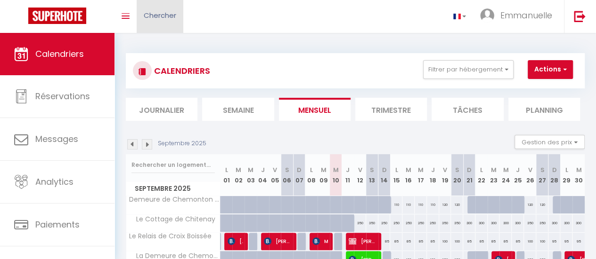
click at [173, 16] on span "Chercher" at bounding box center [160, 15] width 32 height 10
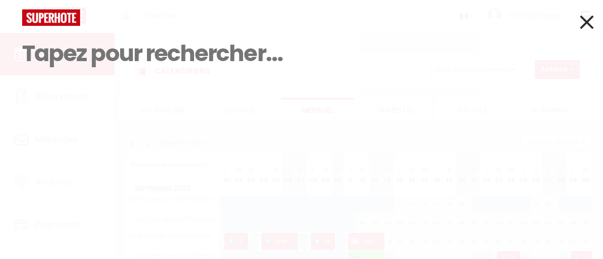
click at [583, 20] on icon at bounding box center [587, 22] width 14 height 24
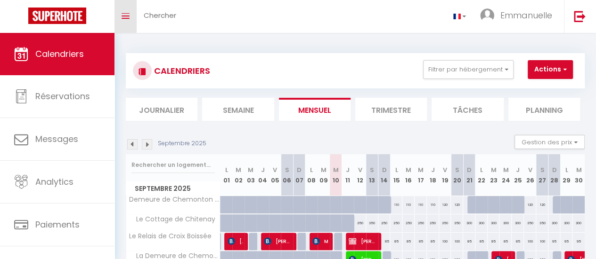
click at [125, 17] on icon "Toggle menubar" at bounding box center [125, 16] width 8 height 6
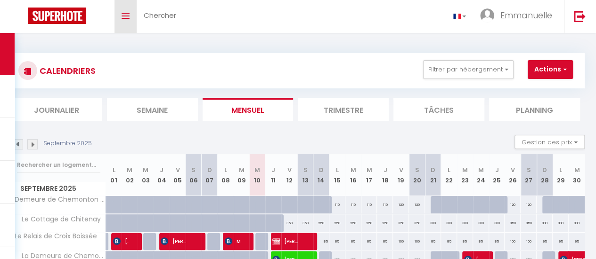
click at [124, 16] on span at bounding box center [125, 16] width 8 height 1
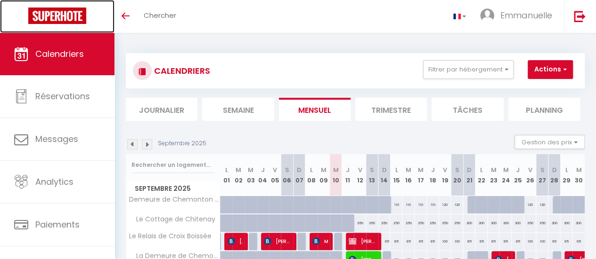
click at [56, 14] on img at bounding box center [57, 16] width 58 height 16
click at [58, 14] on img at bounding box center [57, 16] width 58 height 16
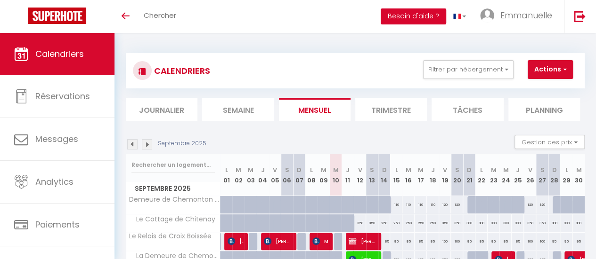
click at [416, 17] on button "Besoin d'aide ?" at bounding box center [412, 16] width 65 height 16
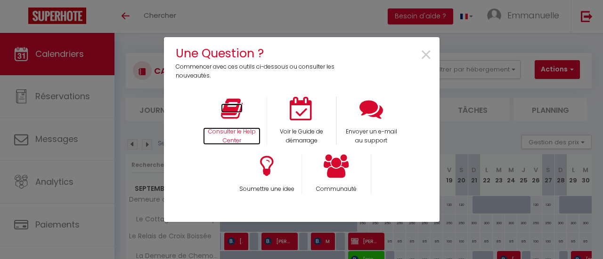
click at [238, 106] on icon at bounding box center [232, 109] width 22 height 24
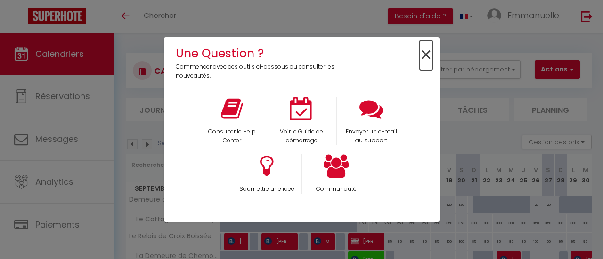
click at [428, 55] on span "×" at bounding box center [425, 55] width 13 height 30
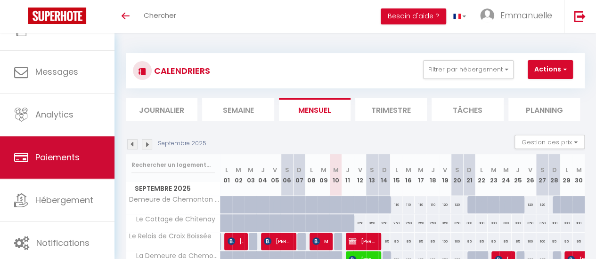
scroll to position [70, 0]
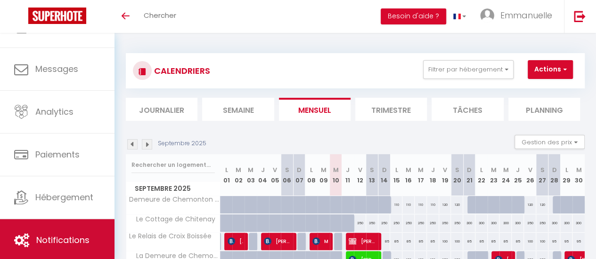
click at [75, 243] on span "Notifications" at bounding box center [62, 240] width 53 height 12
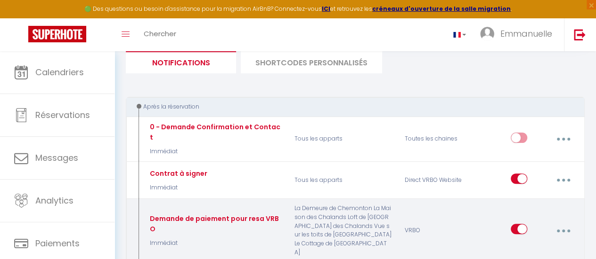
scroll to position [94, 0]
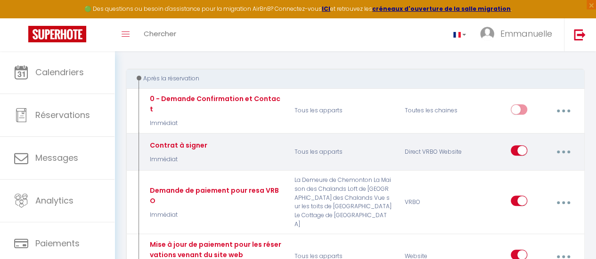
click at [229, 140] on div "Contrat à signer Immédiat" at bounding box center [214, 151] width 147 height 27
click at [561, 144] on button "button" at bounding box center [562, 152] width 25 height 18
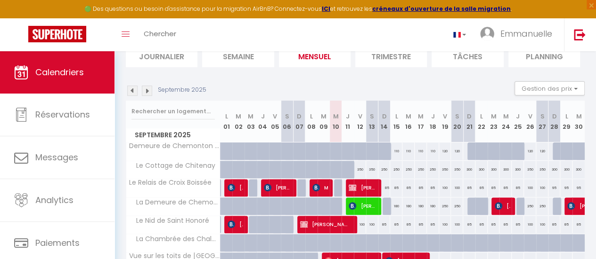
scroll to position [70, 0]
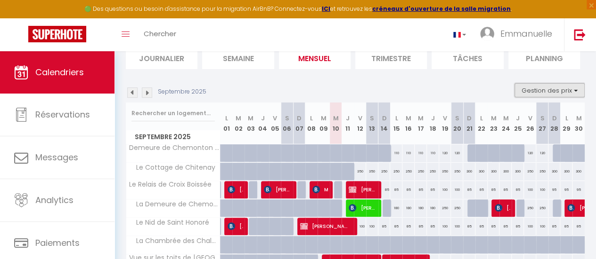
click at [570, 92] on button "Gestion des prix" at bounding box center [549, 90] width 70 height 14
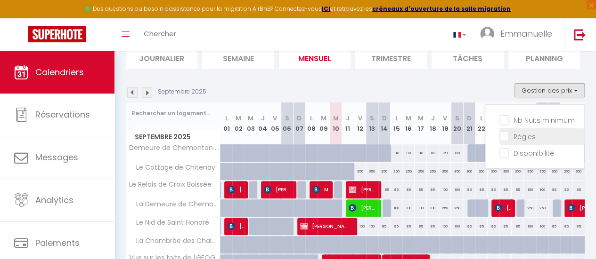
click at [526, 135] on input "Règles" at bounding box center [541, 135] width 85 height 9
checkbox input "true"
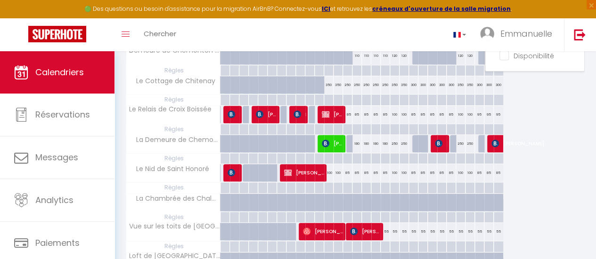
scroll to position [26, 0]
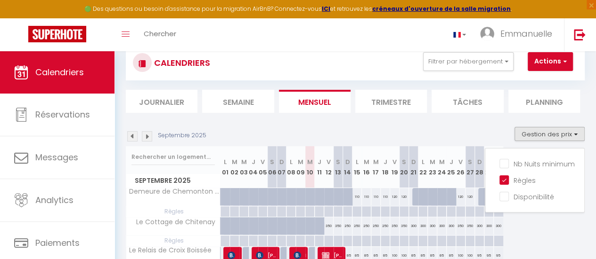
click at [148, 137] on img at bounding box center [147, 136] width 10 height 10
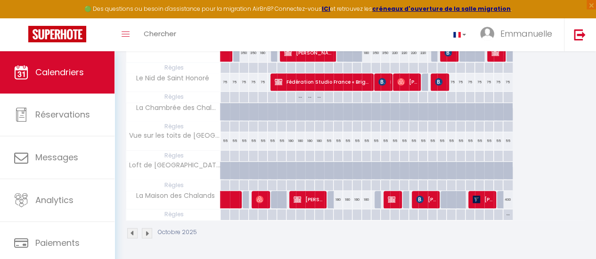
scroll to position [262, 0]
click at [146, 228] on img at bounding box center [147, 233] width 10 height 10
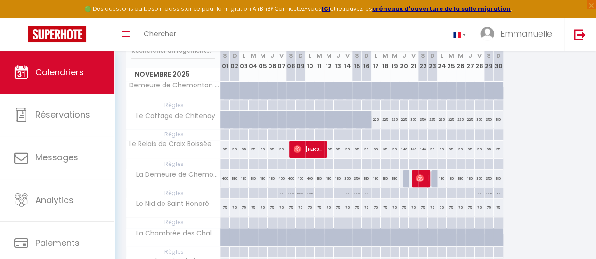
scroll to position [121, 0]
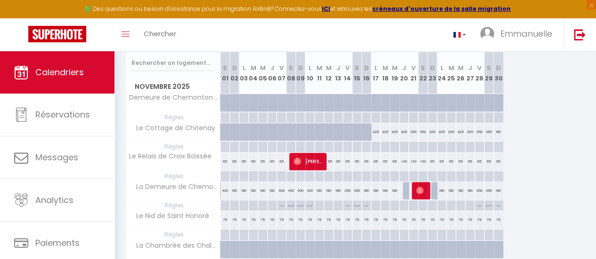
click at [281, 205] on p "No Checkout" at bounding box center [281, 209] width 9 height 16
type input "Ven 07 Novembre 2025"
type input "Sam 08 Novembre 2025"
select select "2"
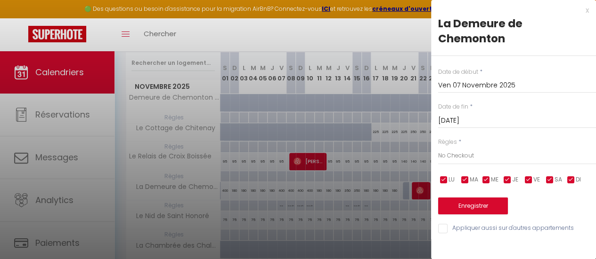
click at [585, 10] on div "x" at bounding box center [510, 10] width 158 height 11
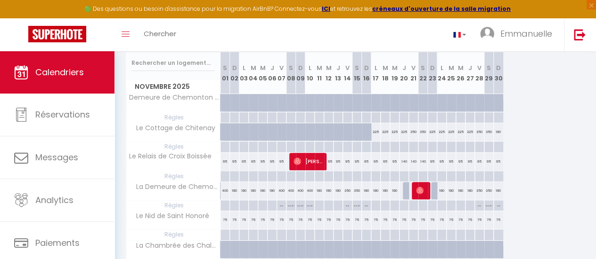
click at [291, 203] on p "No ch in/out" at bounding box center [290, 209] width 9 height 16
type input "Sam 08 Novembre 2025"
type input "Dim 09 Novembre 2025"
select select "3"
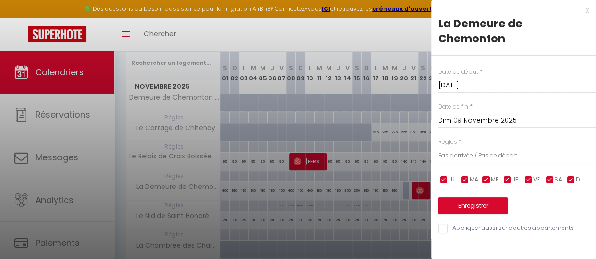
click at [586, 8] on div "x" at bounding box center [510, 10] width 158 height 11
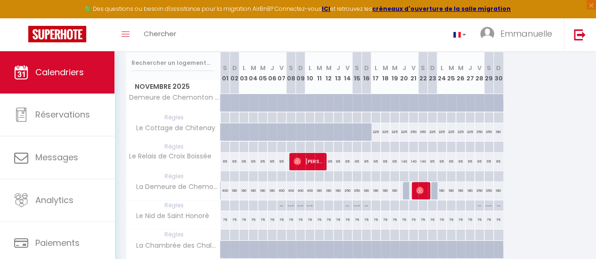
click at [308, 204] on p "No ch in/out" at bounding box center [309, 209] width 9 height 16
type input "Lun 10 Novembre 2025"
type input "Mar 11 Novembre 2025"
select select "3"
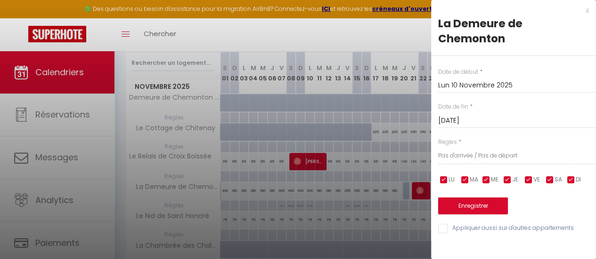
click at [587, 11] on div "x" at bounding box center [510, 10] width 158 height 11
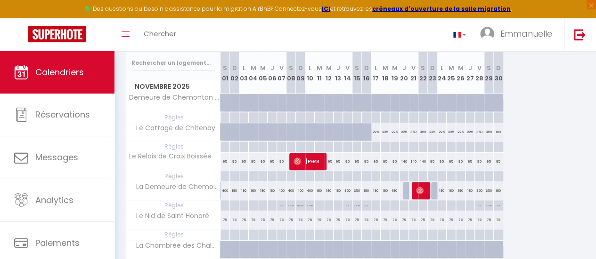
scroll to position [0, 0]
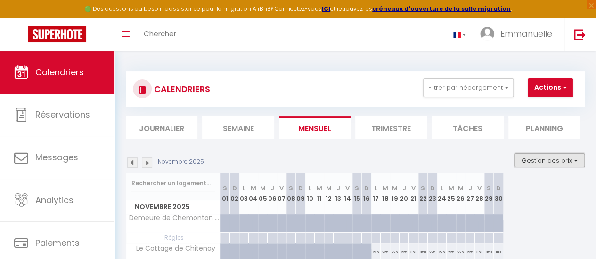
click at [564, 161] on button "Gestion des prix" at bounding box center [549, 160] width 70 height 14
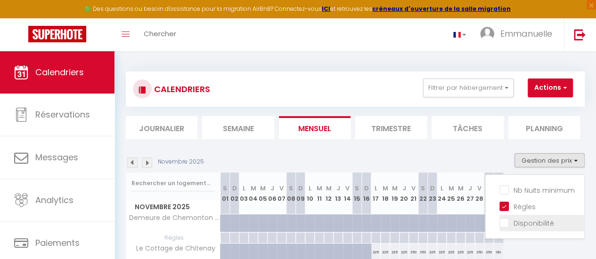
click at [499, 224] on input "Disponibilité" at bounding box center [541, 222] width 85 height 9
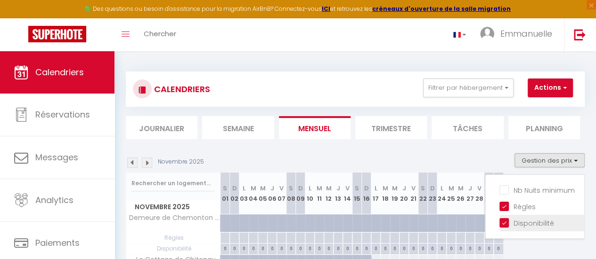
click at [499, 220] on input "Disponibilité" at bounding box center [541, 222] width 85 height 9
checkbox input "false"
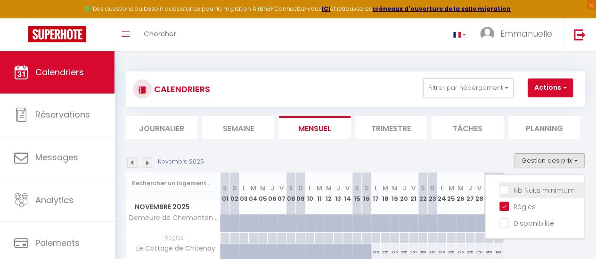
click at [499, 192] on input "Nb Nuits minimum" at bounding box center [541, 189] width 85 height 9
checkbox input "true"
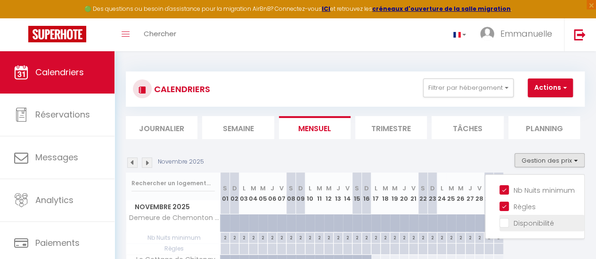
click at [499, 222] on input "Disponibilité" at bounding box center [541, 222] width 85 height 9
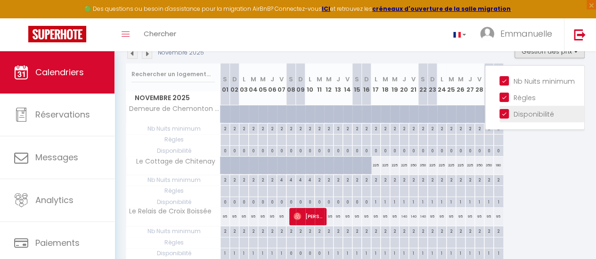
scroll to position [81, 0]
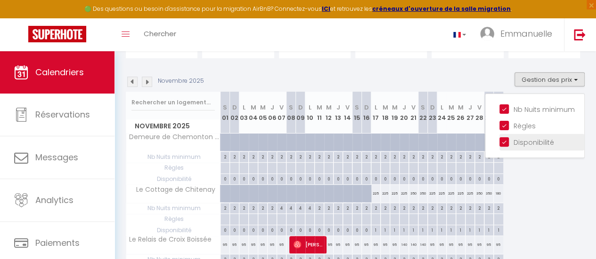
click at [499, 142] on input "Disponibilité" at bounding box center [541, 141] width 85 height 9
checkbox input "false"
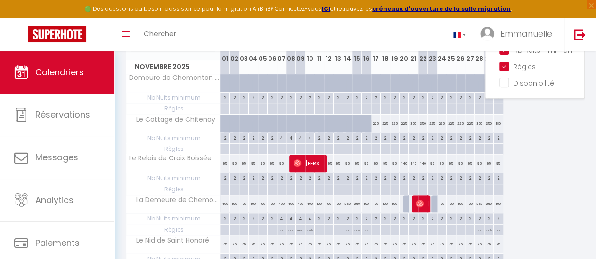
scroll to position [0, 0]
